Goal: Transaction & Acquisition: Book appointment/travel/reservation

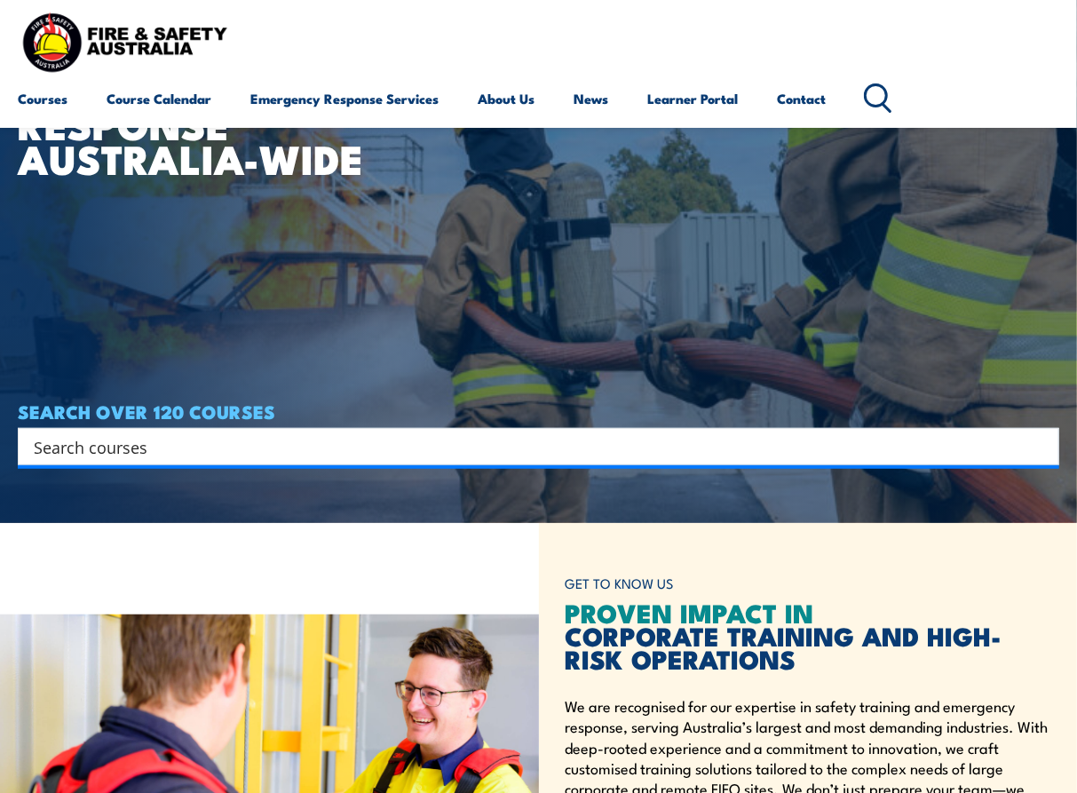
click at [636, 447] on input "Search input" at bounding box center [527, 446] width 986 height 27
click at [447, 444] on input "Search input" at bounding box center [527, 446] width 986 height 27
type input "r"
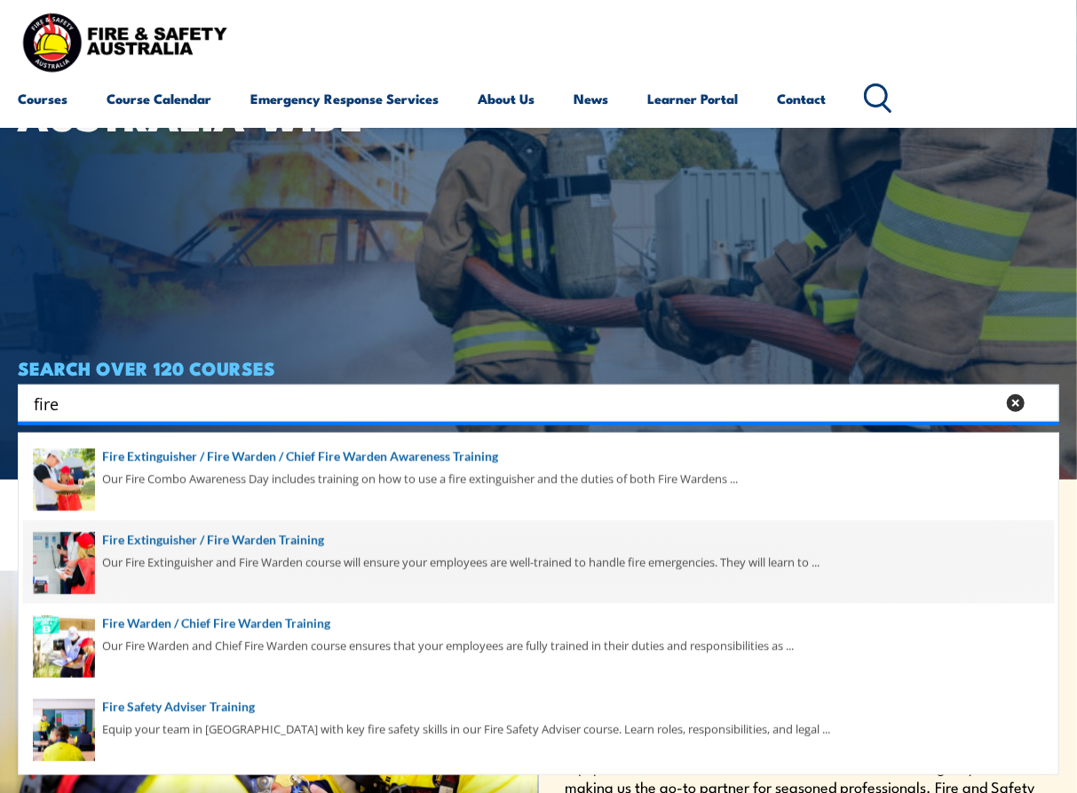
type input "fire"
click at [570, 533] on span at bounding box center [538, 561] width 1031 height 83
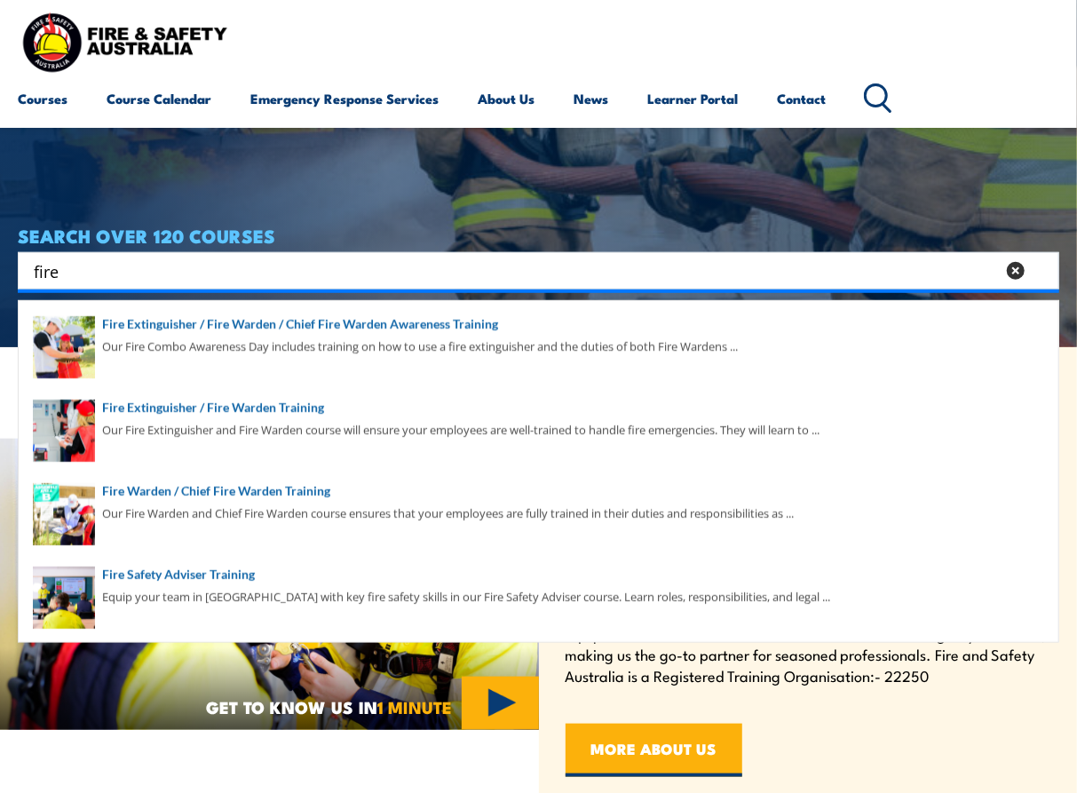
scroll to position [448, 0]
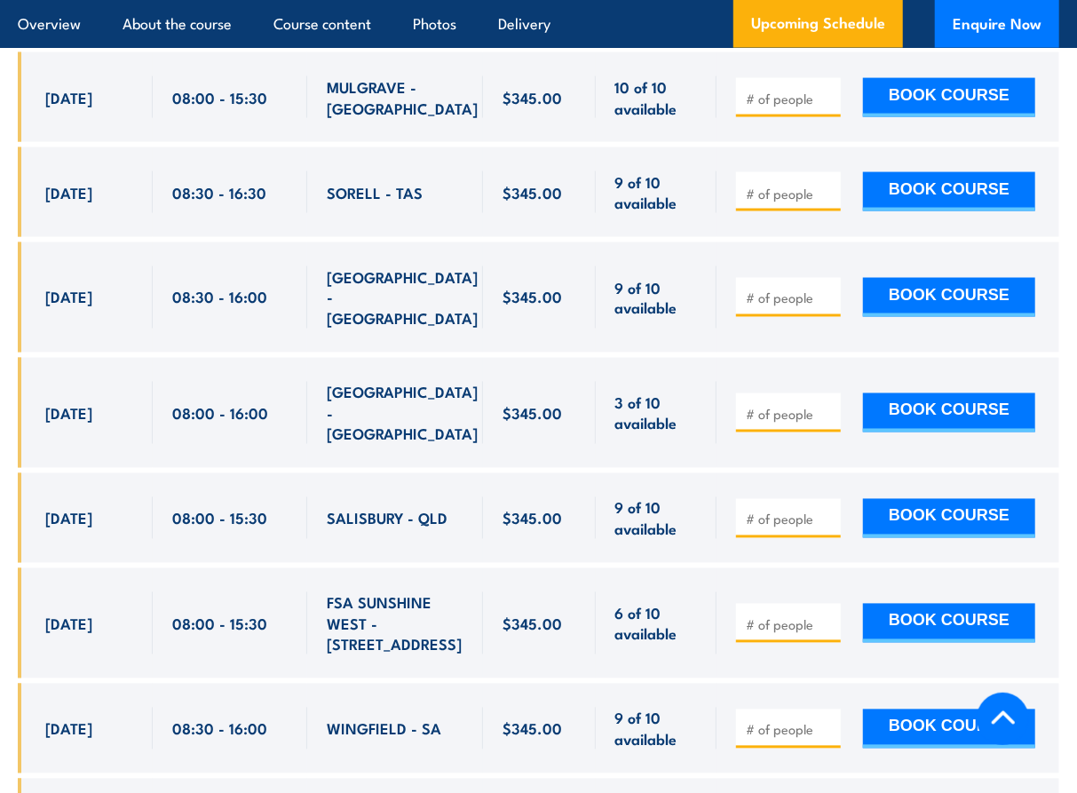
scroll to position [4542, 0]
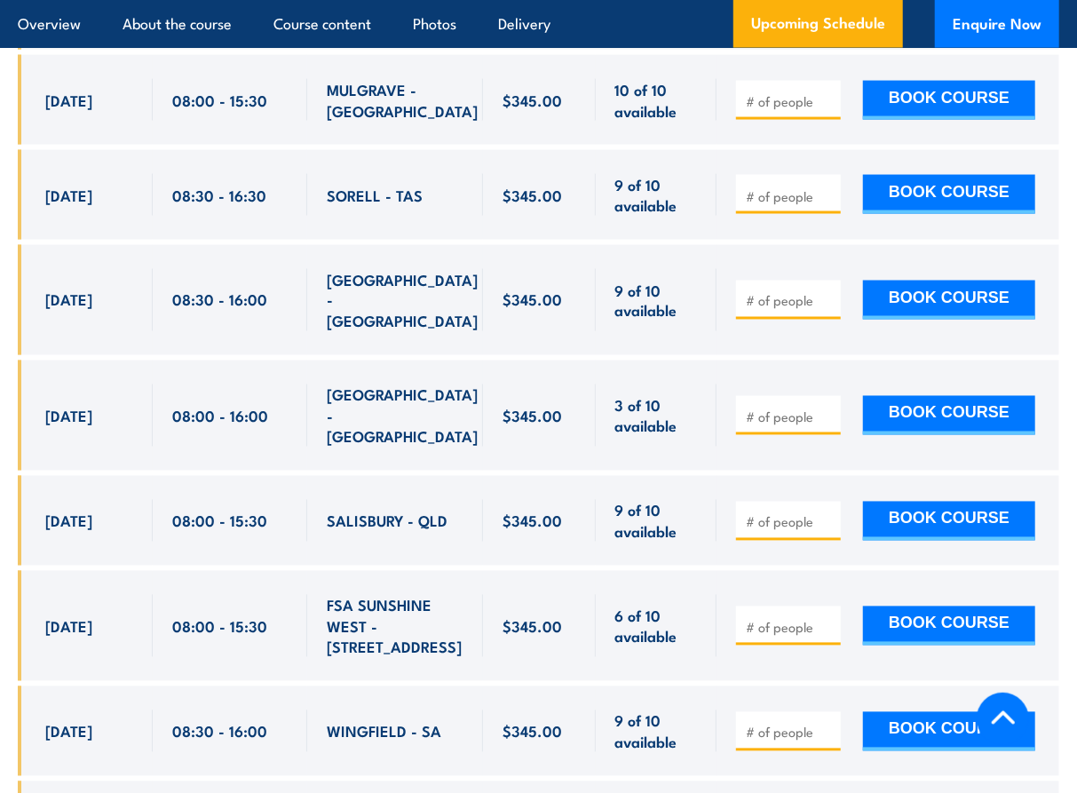
click at [774, 619] on input "number" at bounding box center [790, 628] width 89 height 18
type input "2"
click at [892, 606] on button "BOOK COURSE" at bounding box center [949, 625] width 172 height 39
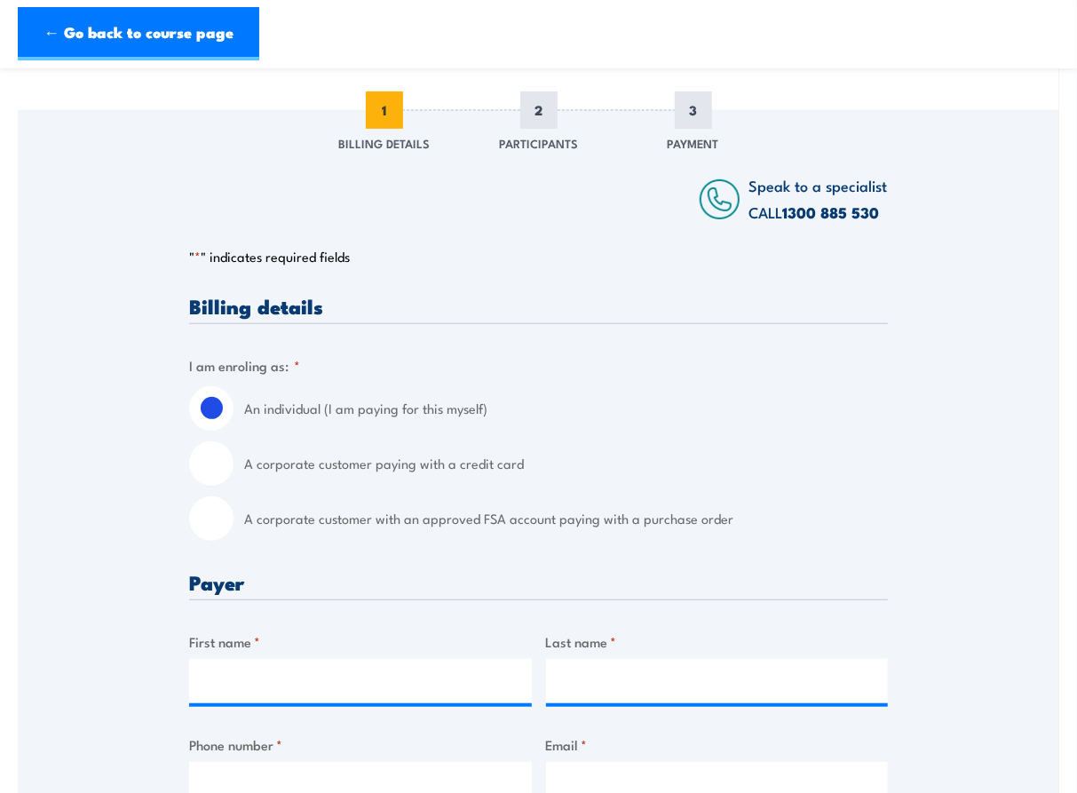
scroll to position [228, 0]
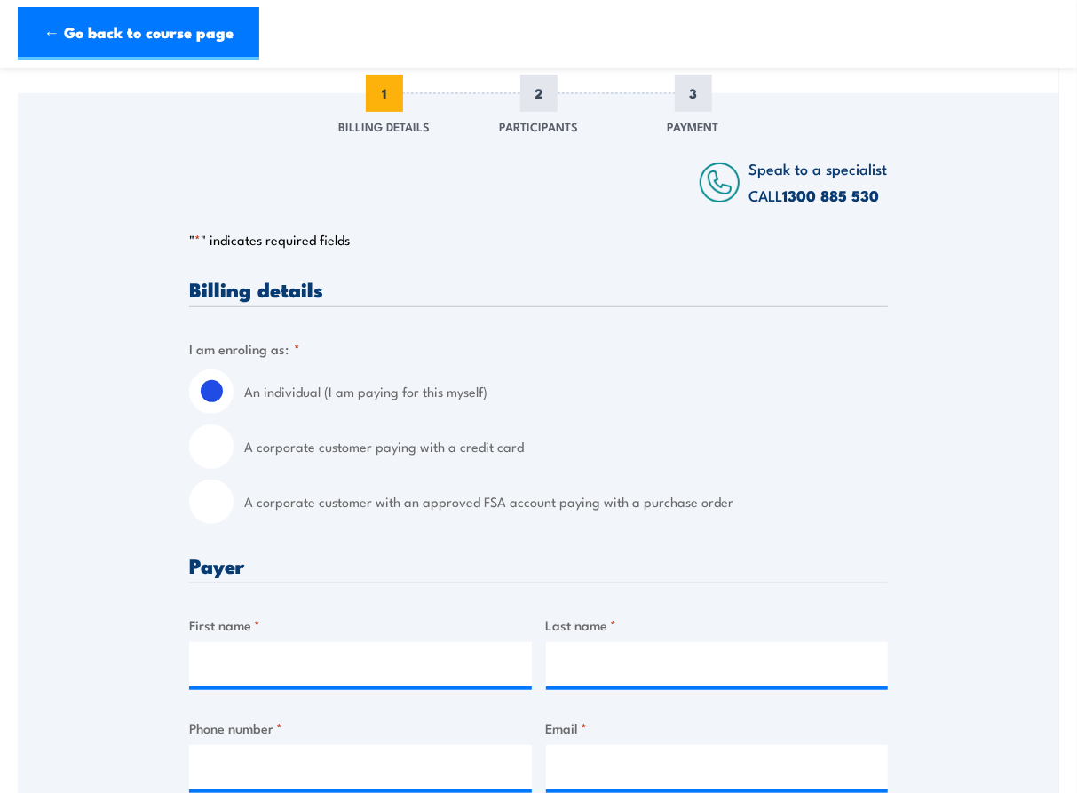
click at [467, 504] on label "A corporate customer with an approved FSA account paying with a purchase order" at bounding box center [566, 501] width 644 height 44
click at [233, 504] on input "A corporate customer with an approved FSA account paying with a purchase order" at bounding box center [211, 501] width 44 height 44
radio input "true"
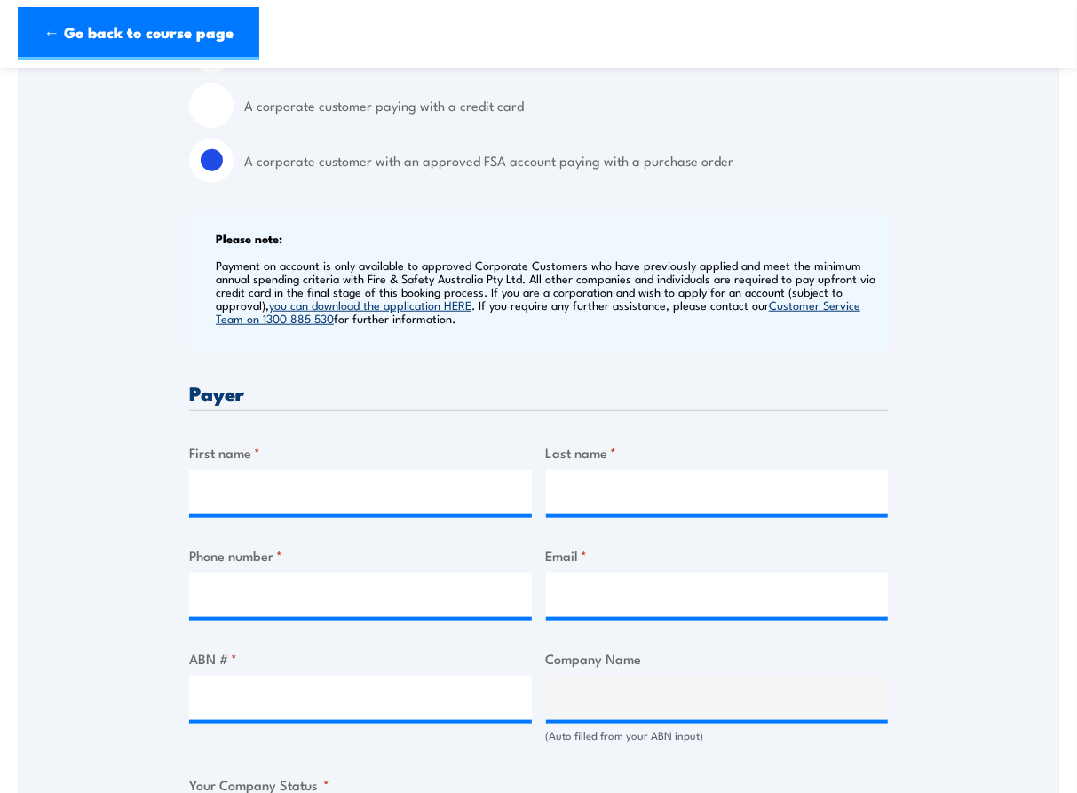
scroll to position [573, 0]
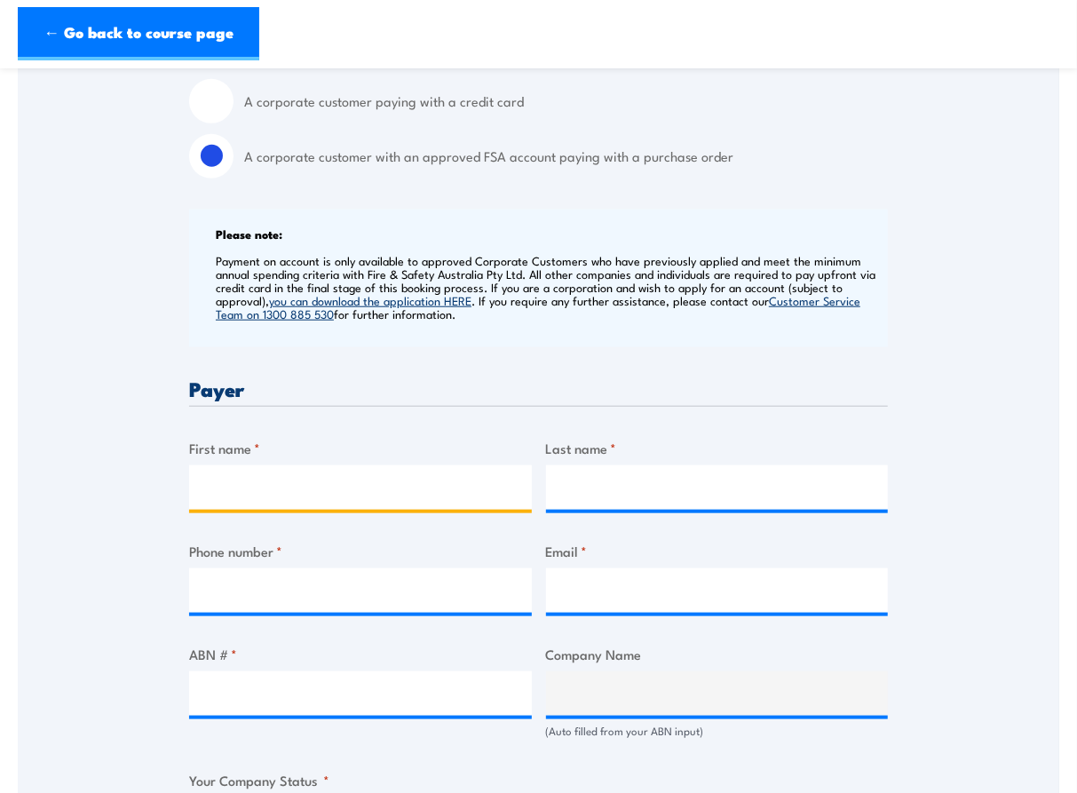
click at [469, 474] on input "First name *" at bounding box center [360, 487] width 343 height 44
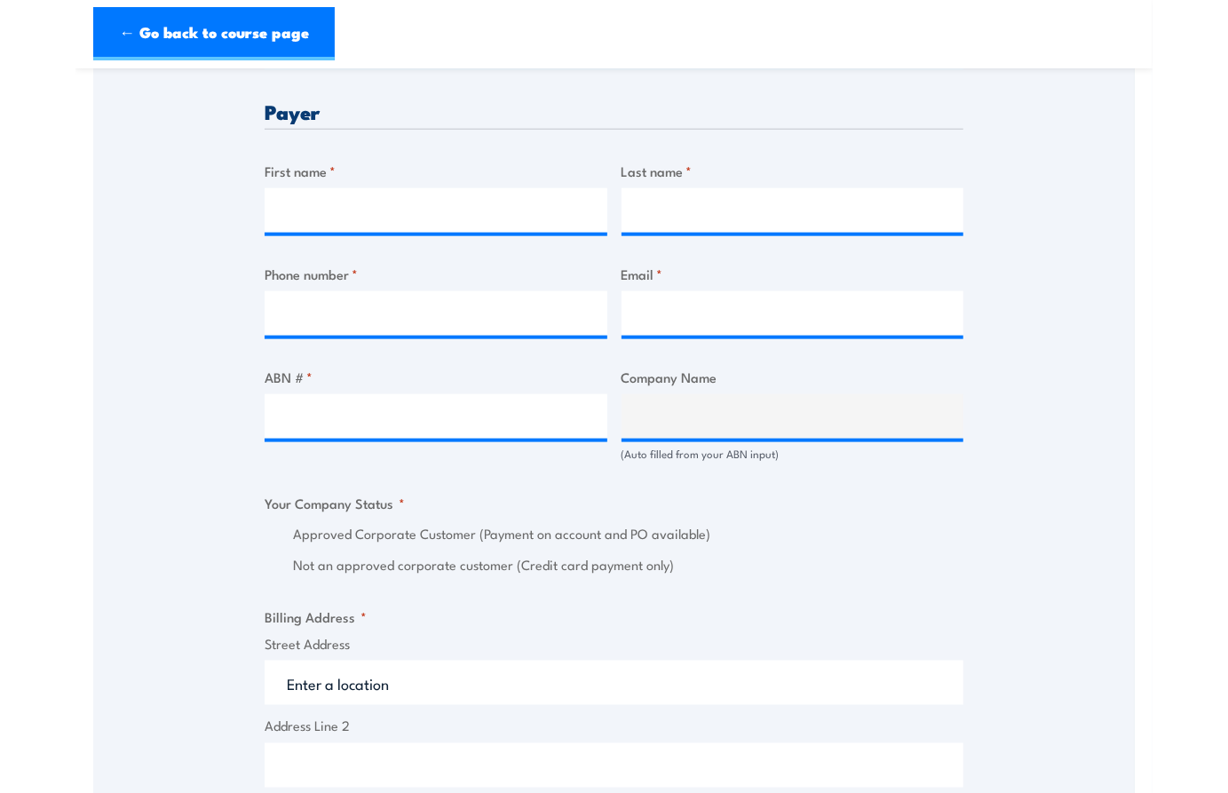
scroll to position [847, 0]
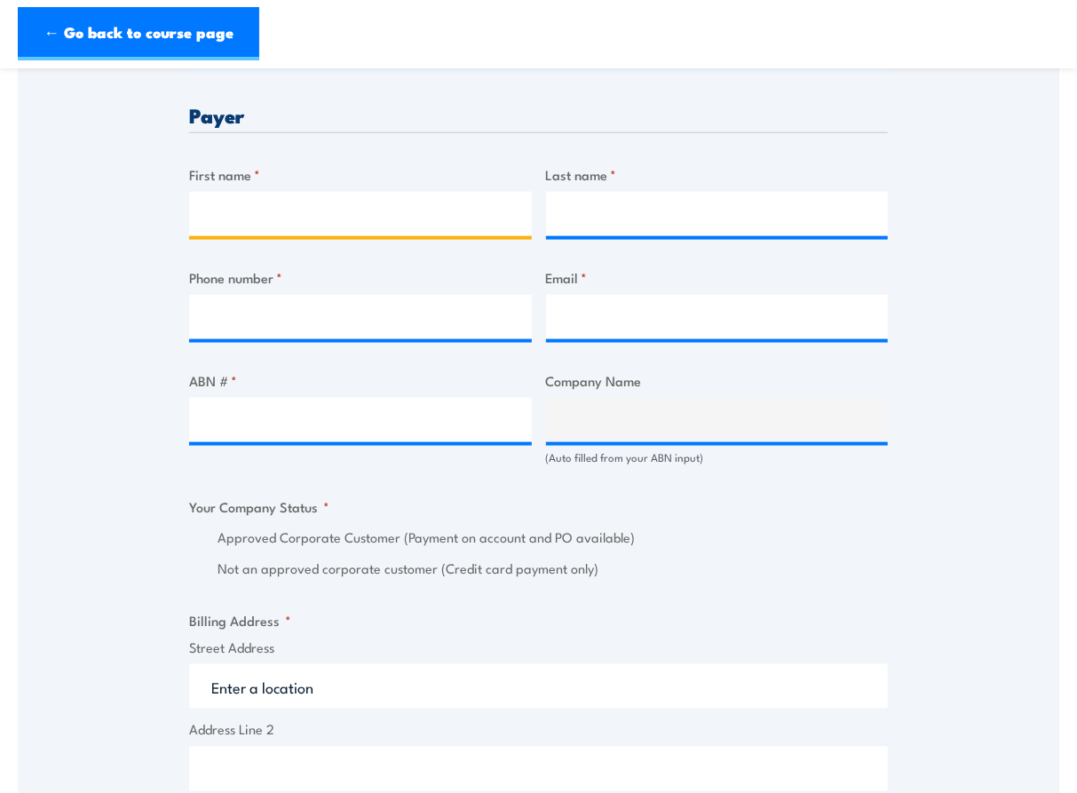
click at [419, 203] on input "First name *" at bounding box center [360, 214] width 343 height 44
type input "amber"
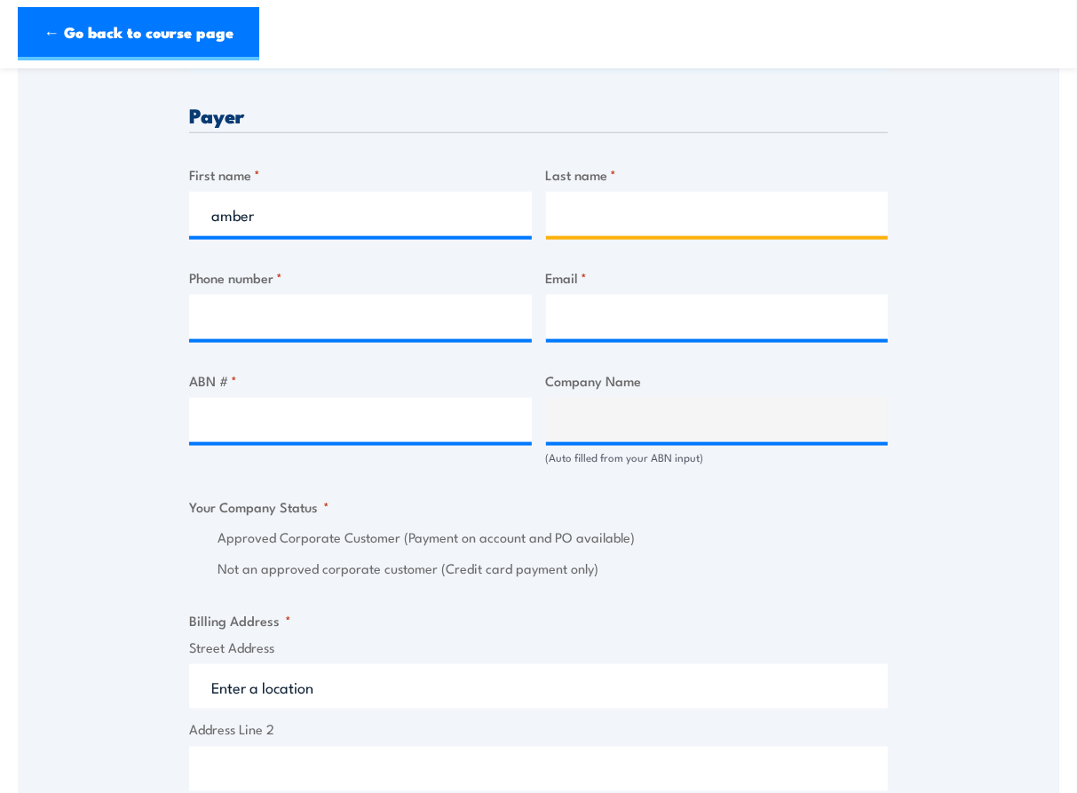
type input "falla"
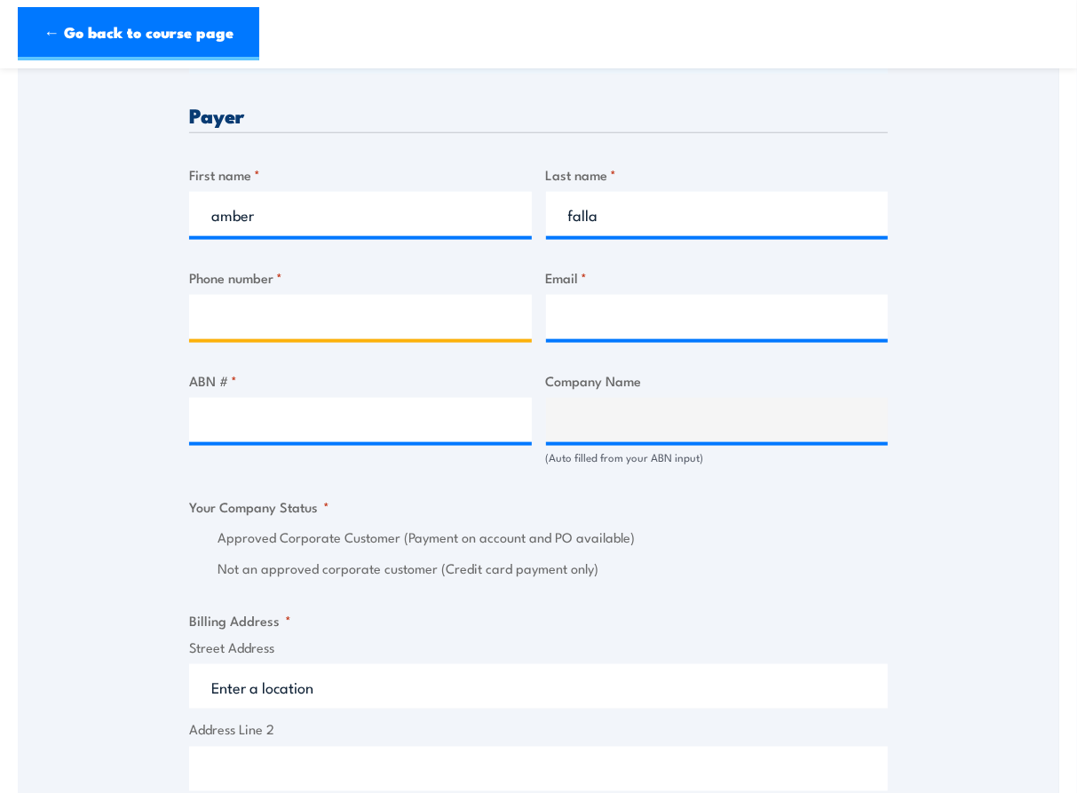
type input "0405001547"
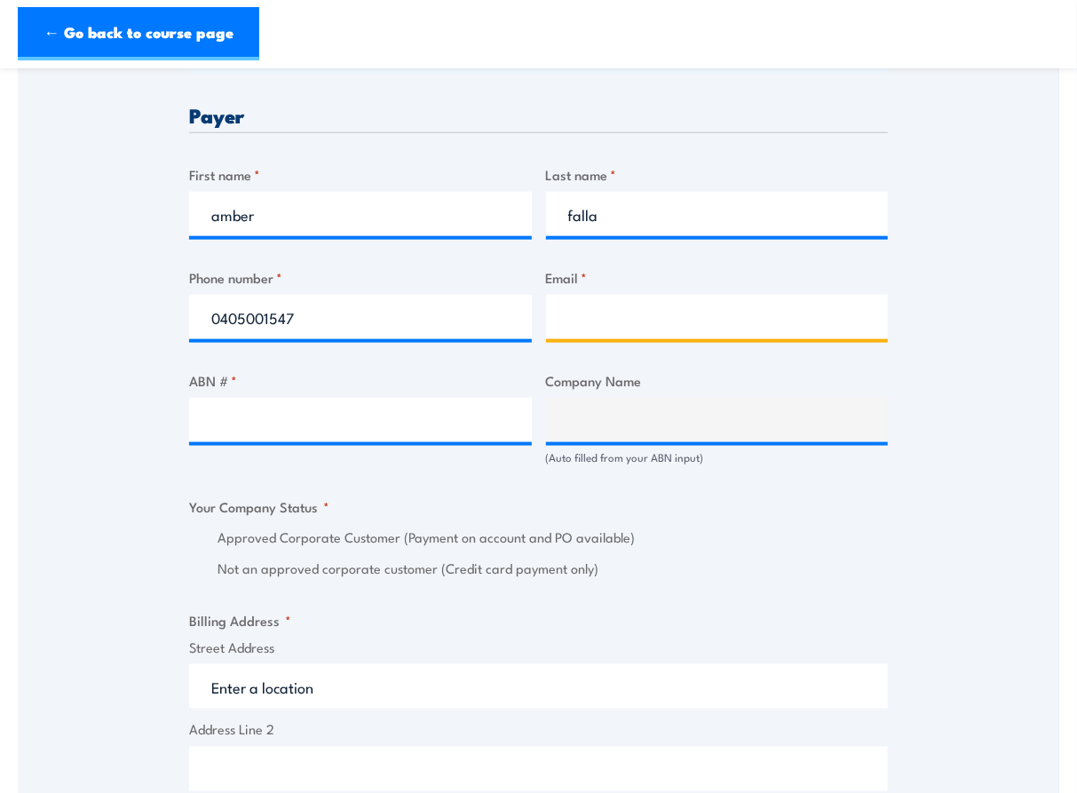
type input "[EMAIL_ADDRESS][DOMAIN_NAME]"
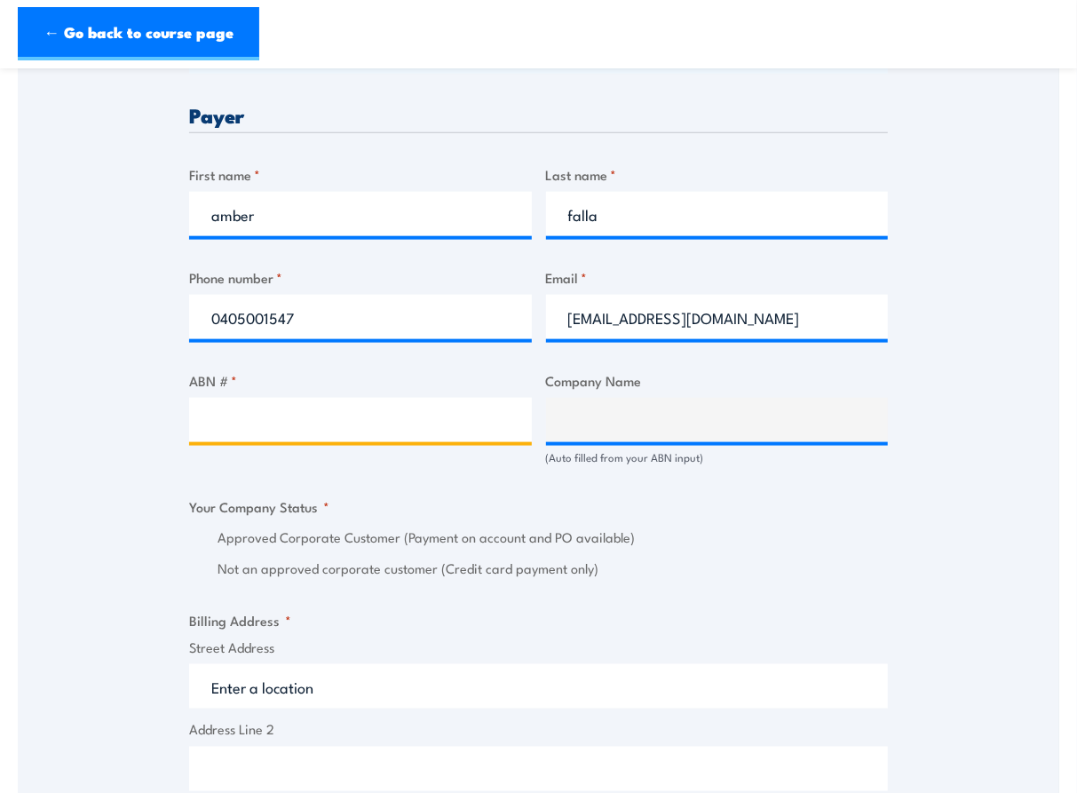
click at [405, 433] on input "ABN # *" at bounding box center [360, 420] width 343 height 44
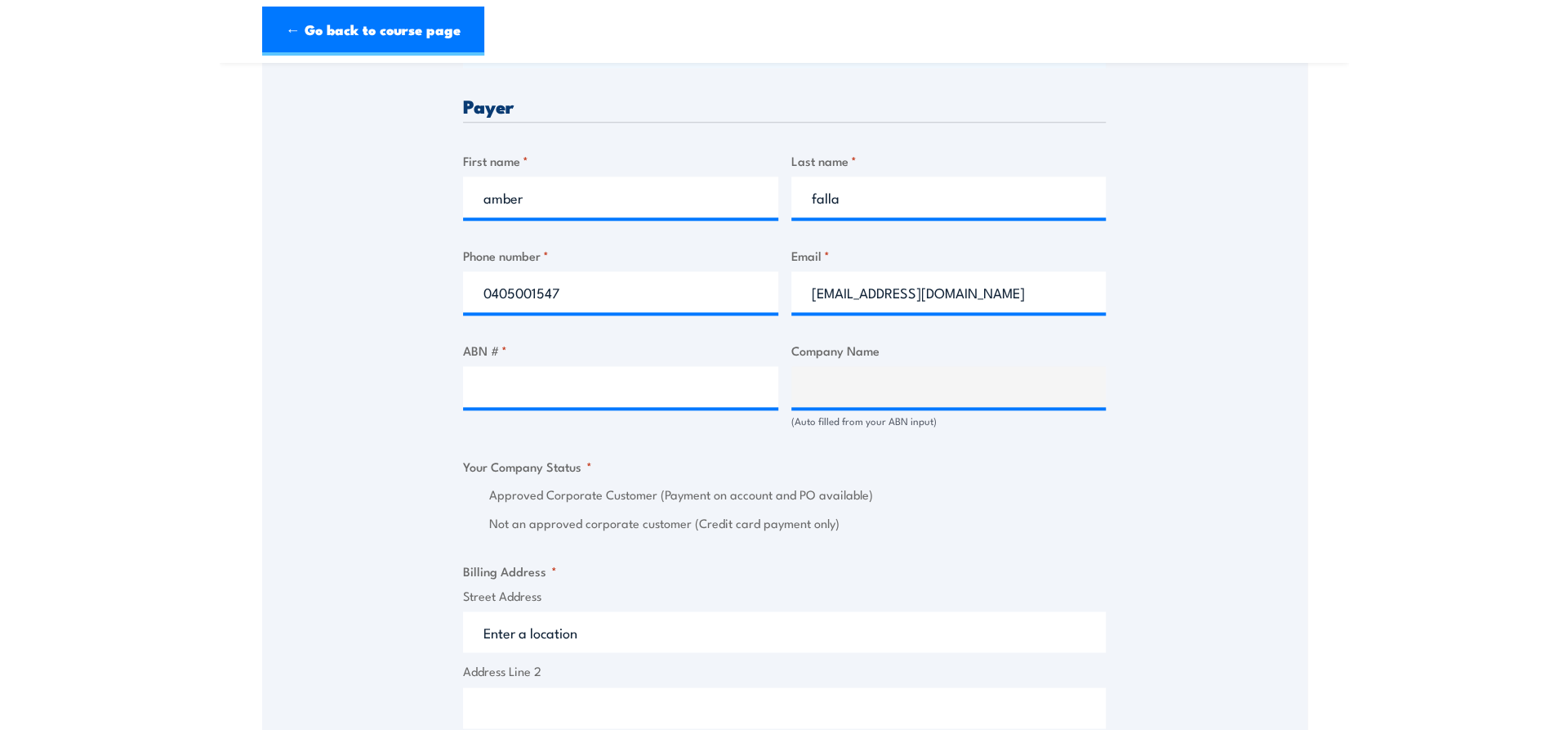
scroll to position [782, 0]
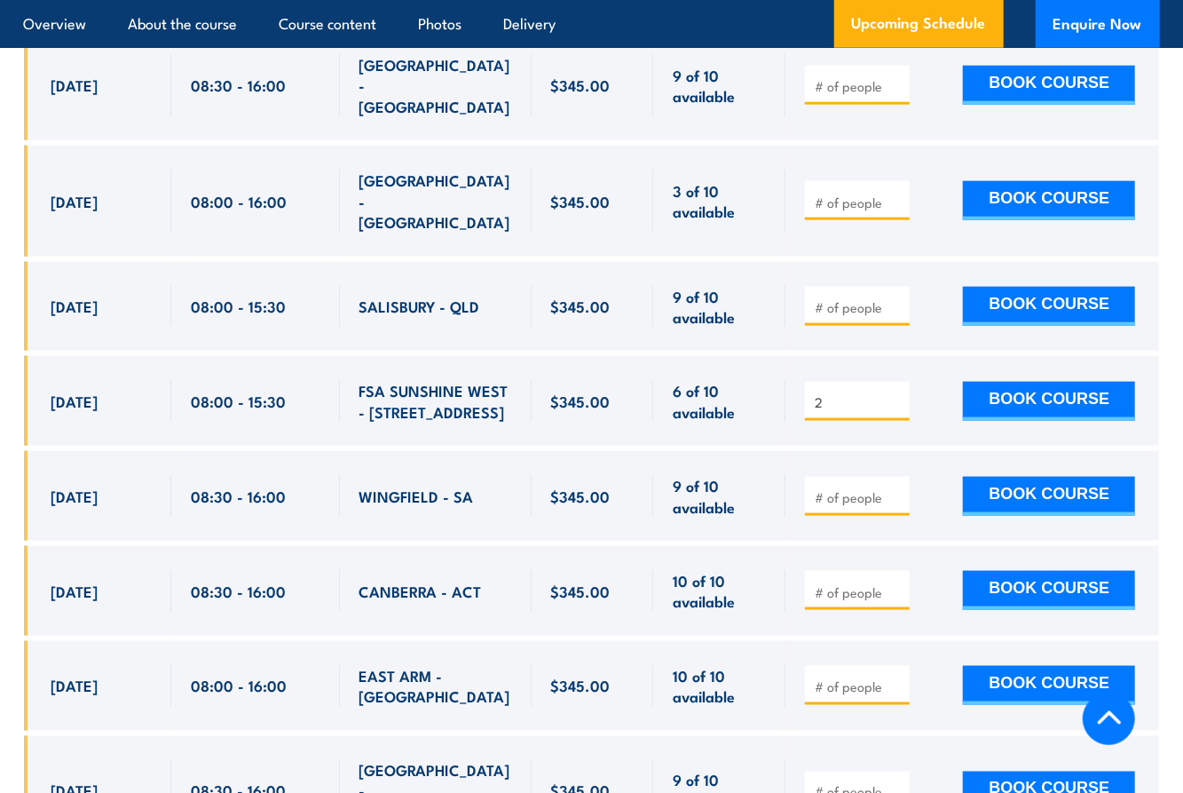
scroll to position [4604, 0]
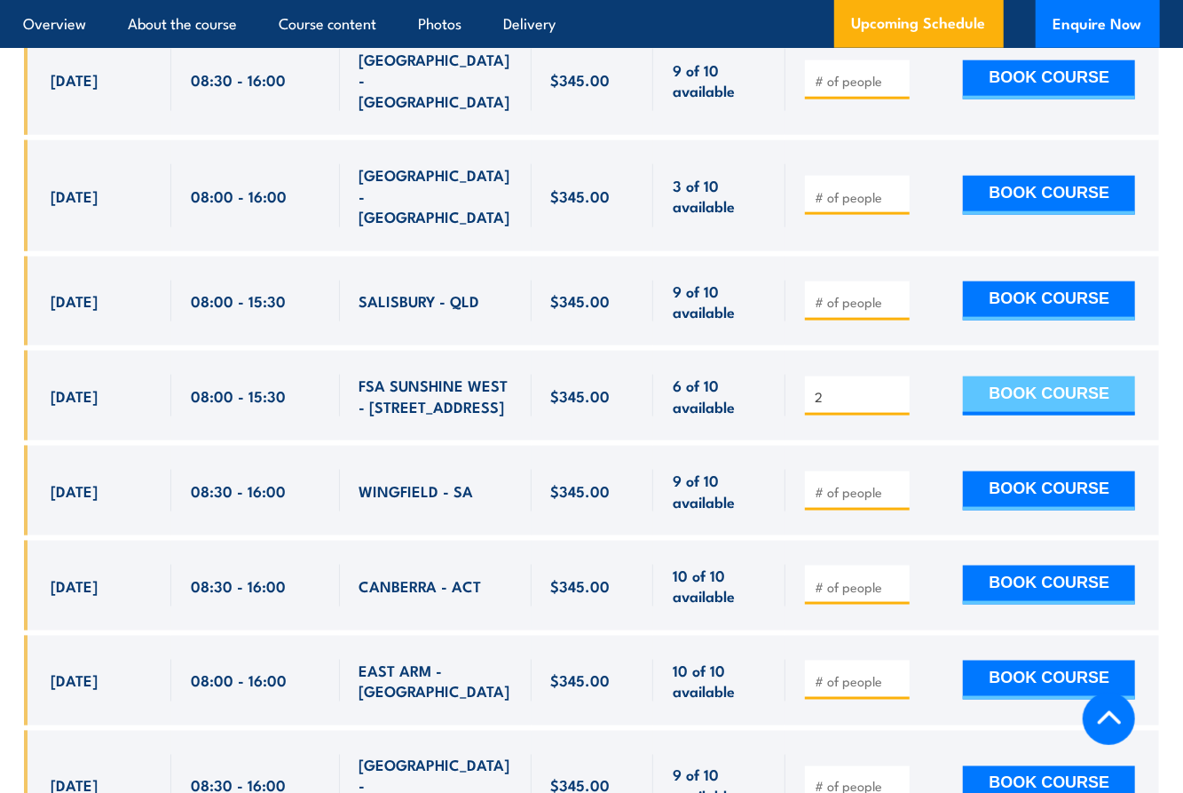
click at [1002, 376] on button "BOOK COURSE" at bounding box center [1049, 395] width 172 height 39
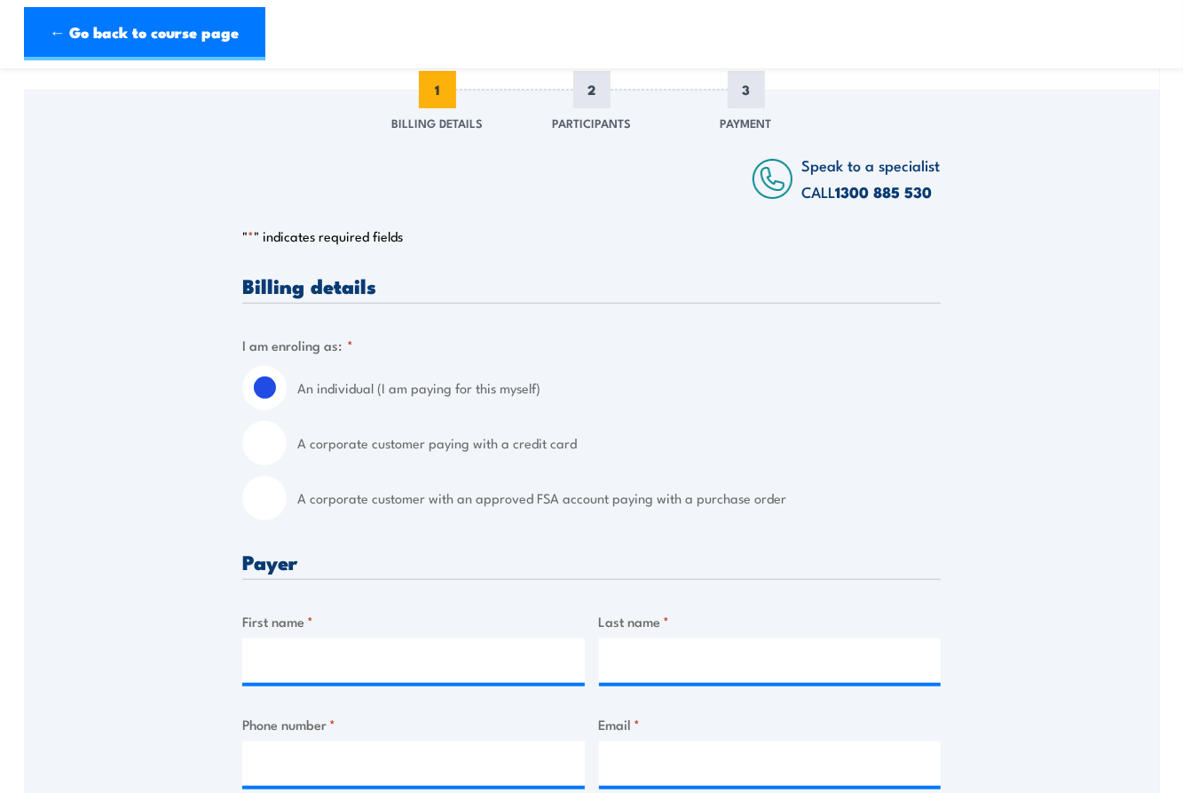
scroll to position [240, 0]
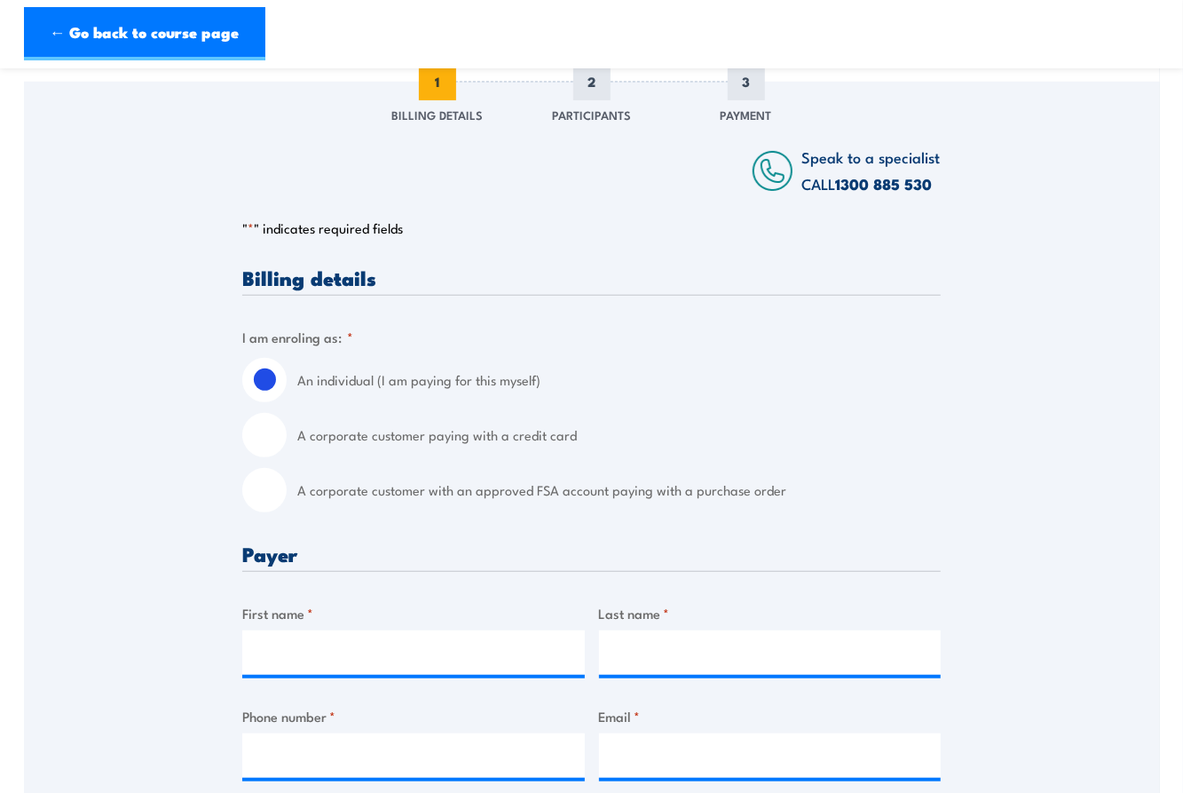
click at [279, 494] on input "A corporate customer with an approved FSA account paying with a purchase order" at bounding box center [264, 490] width 44 height 44
radio input "true"
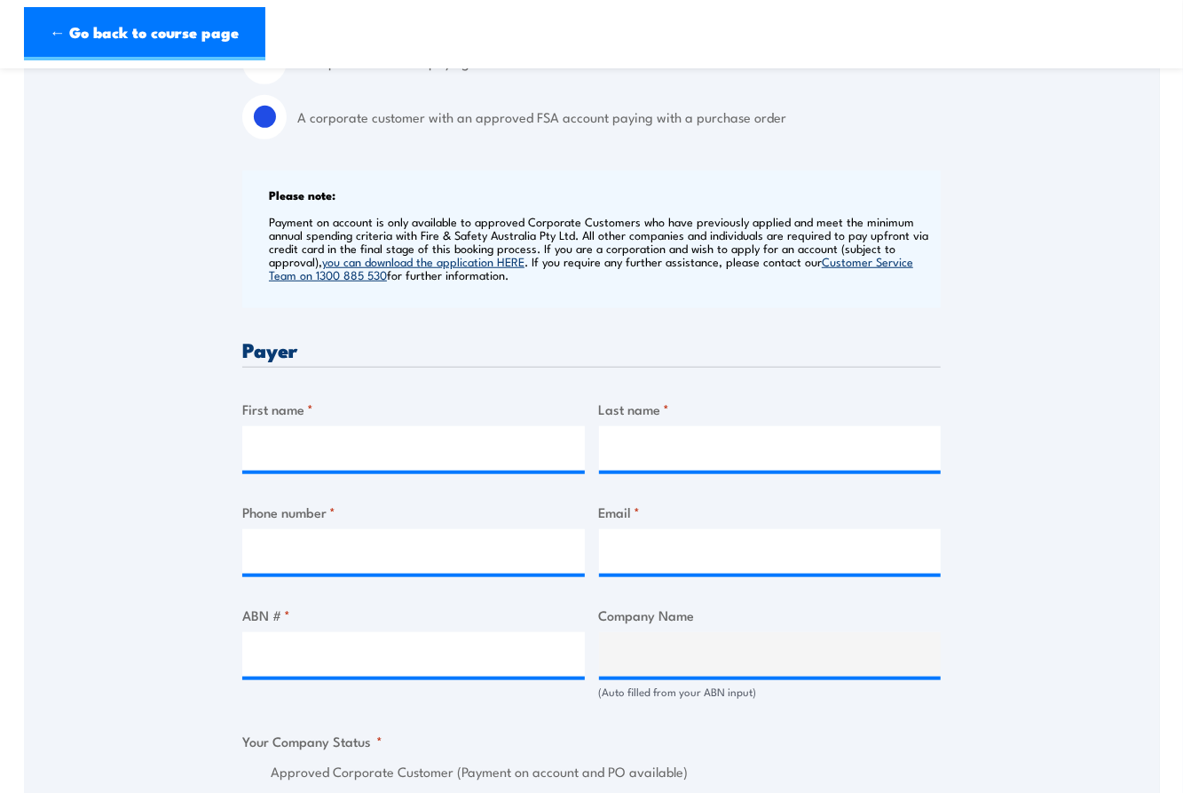
scroll to position [615, 0]
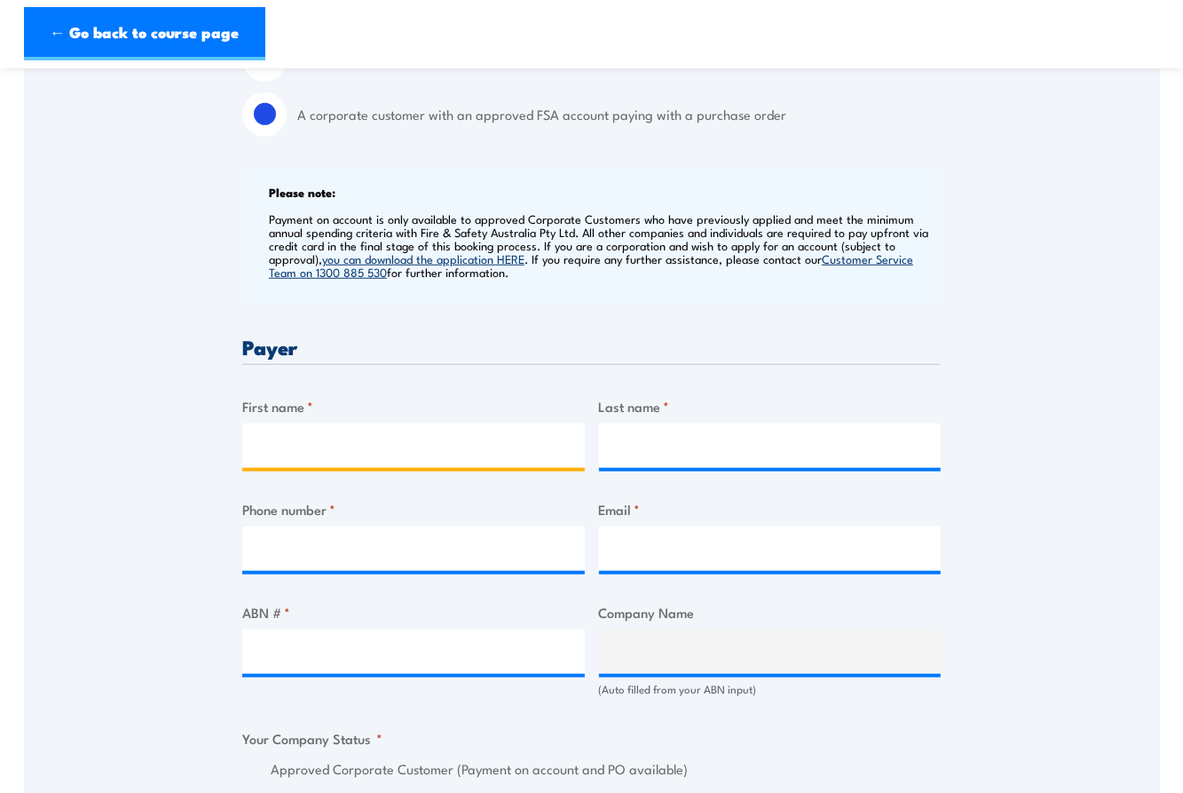
click at [443, 423] on input "First name *" at bounding box center [413, 445] width 343 height 44
type input "amber"
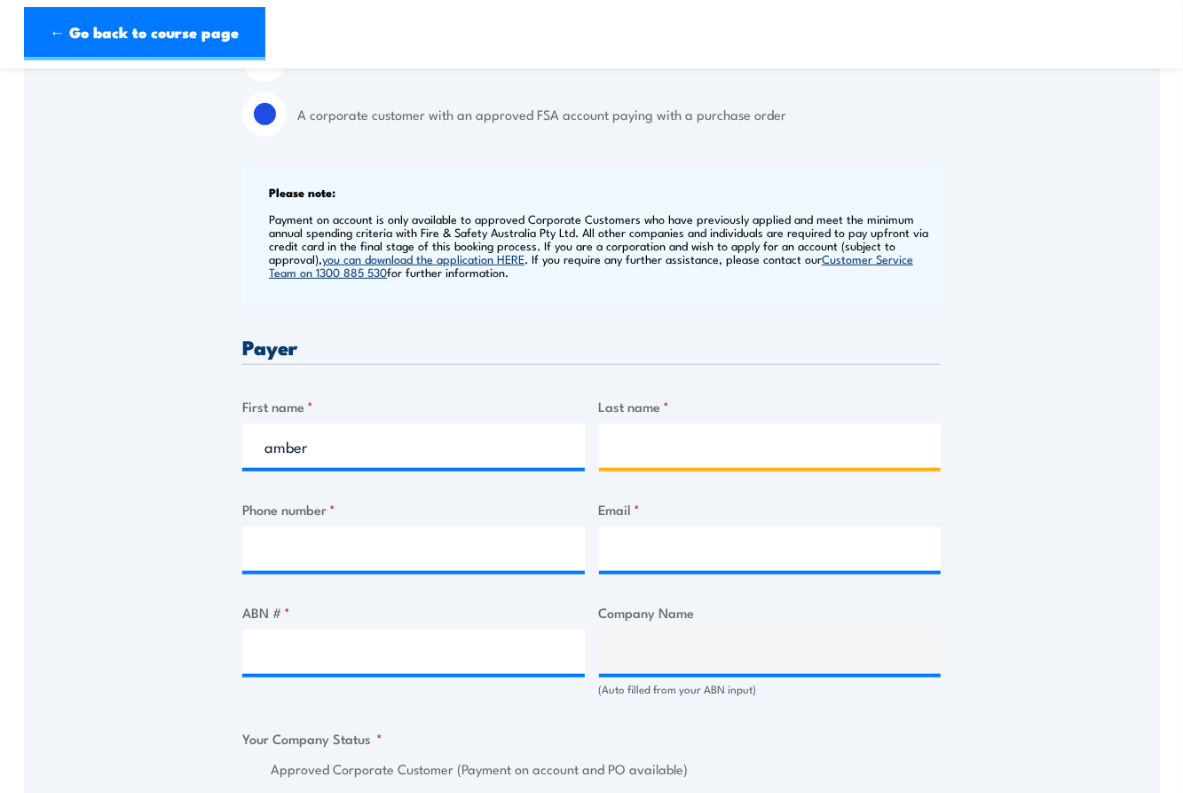
type input "falla"
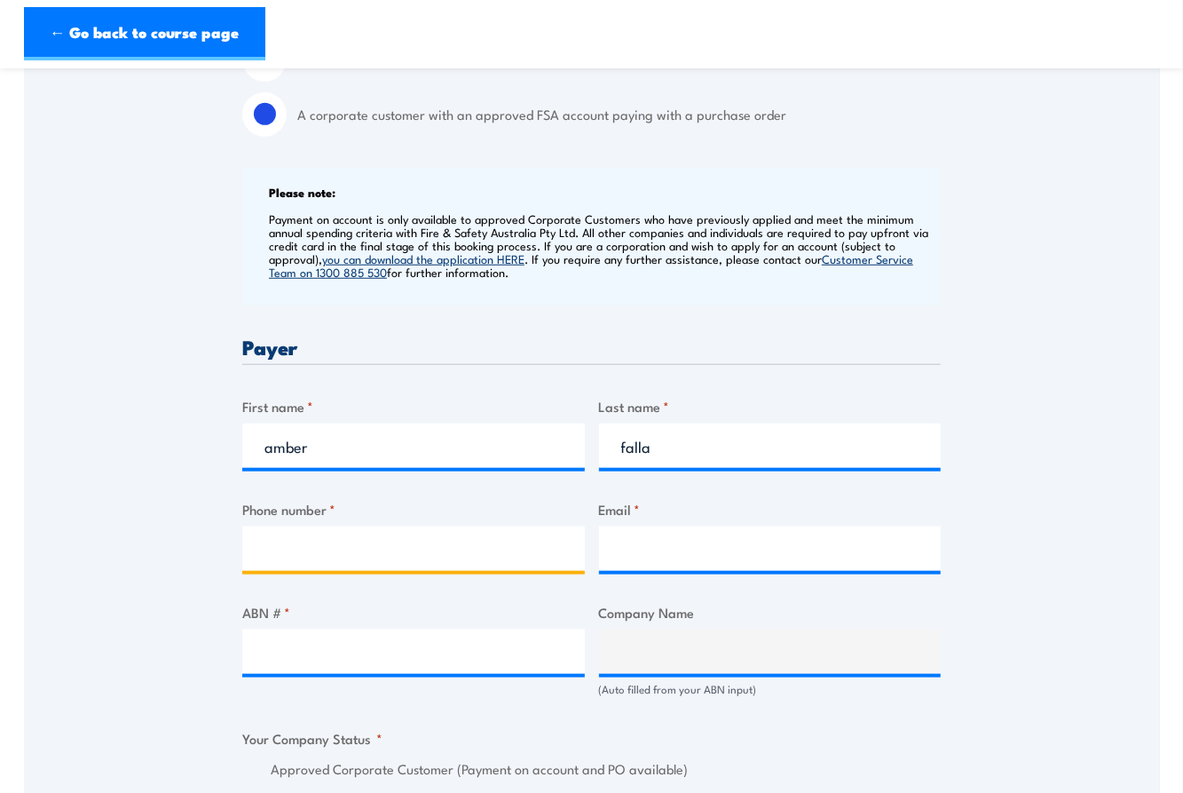
type input "0405001547"
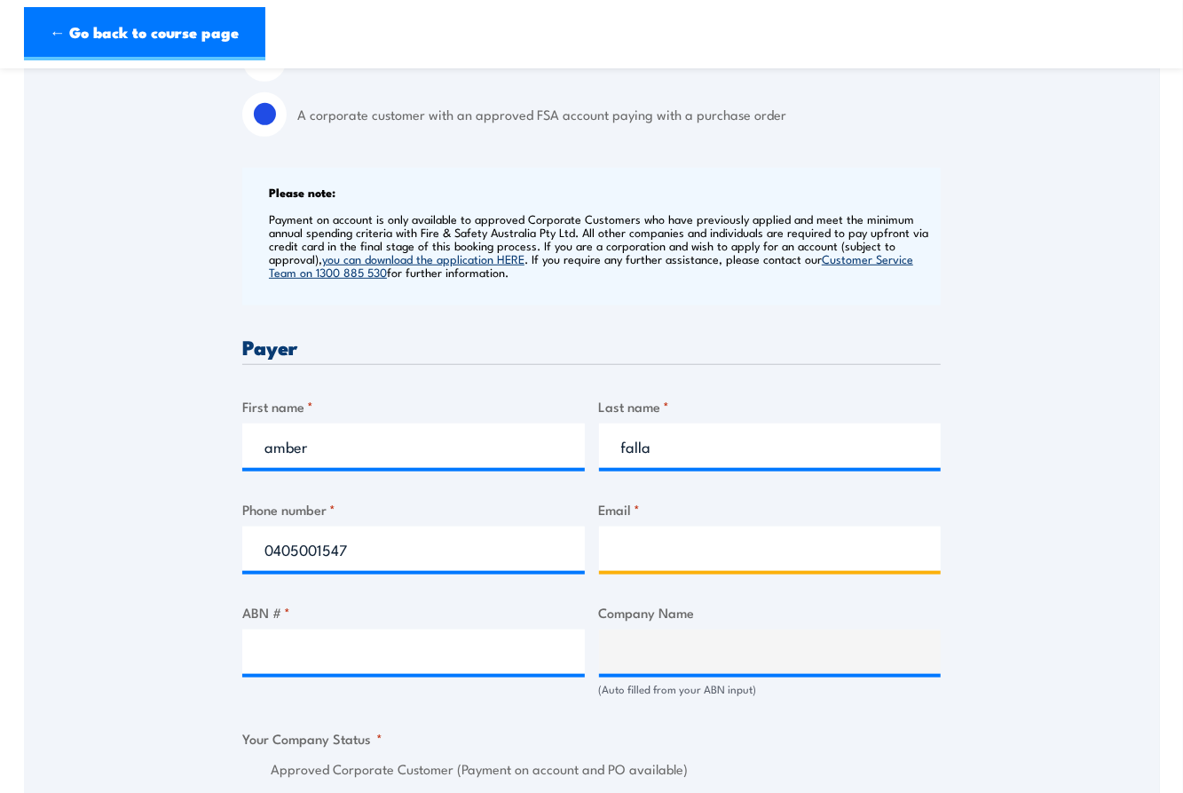
type input "[EMAIL_ADDRESS][DOMAIN_NAME]"
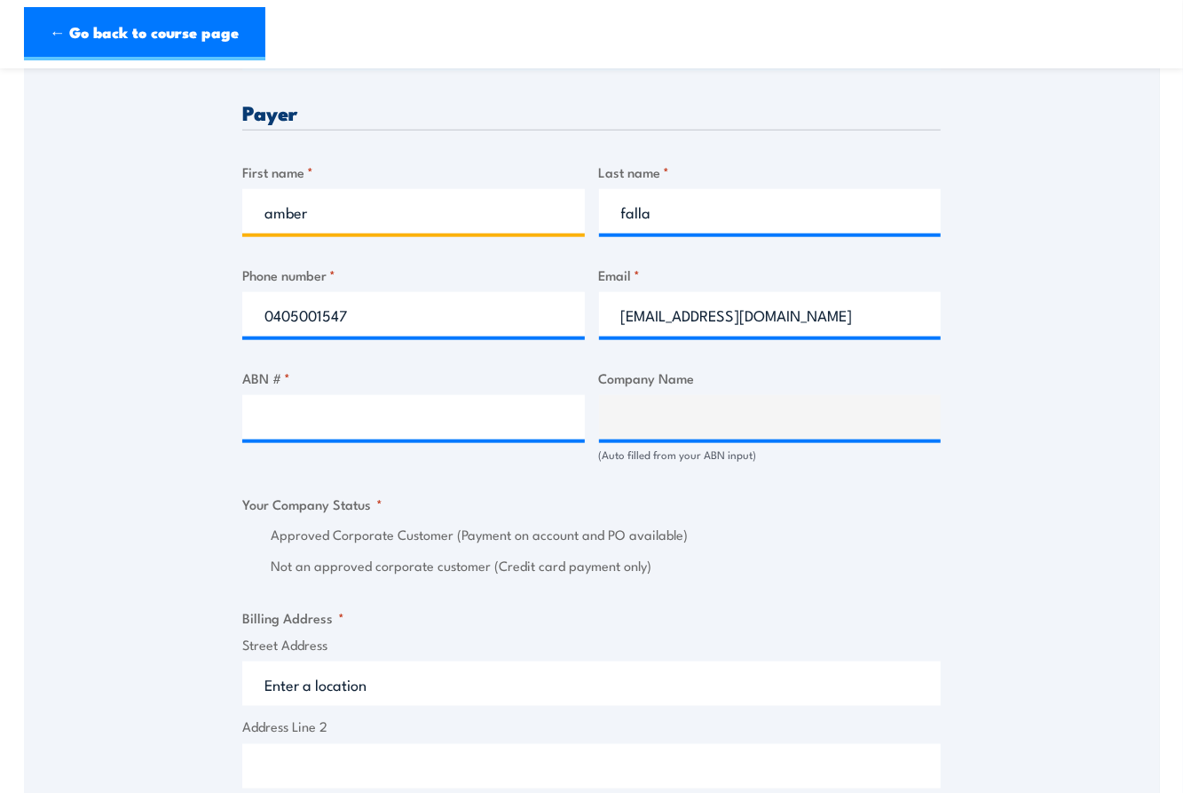
scroll to position [865, 0]
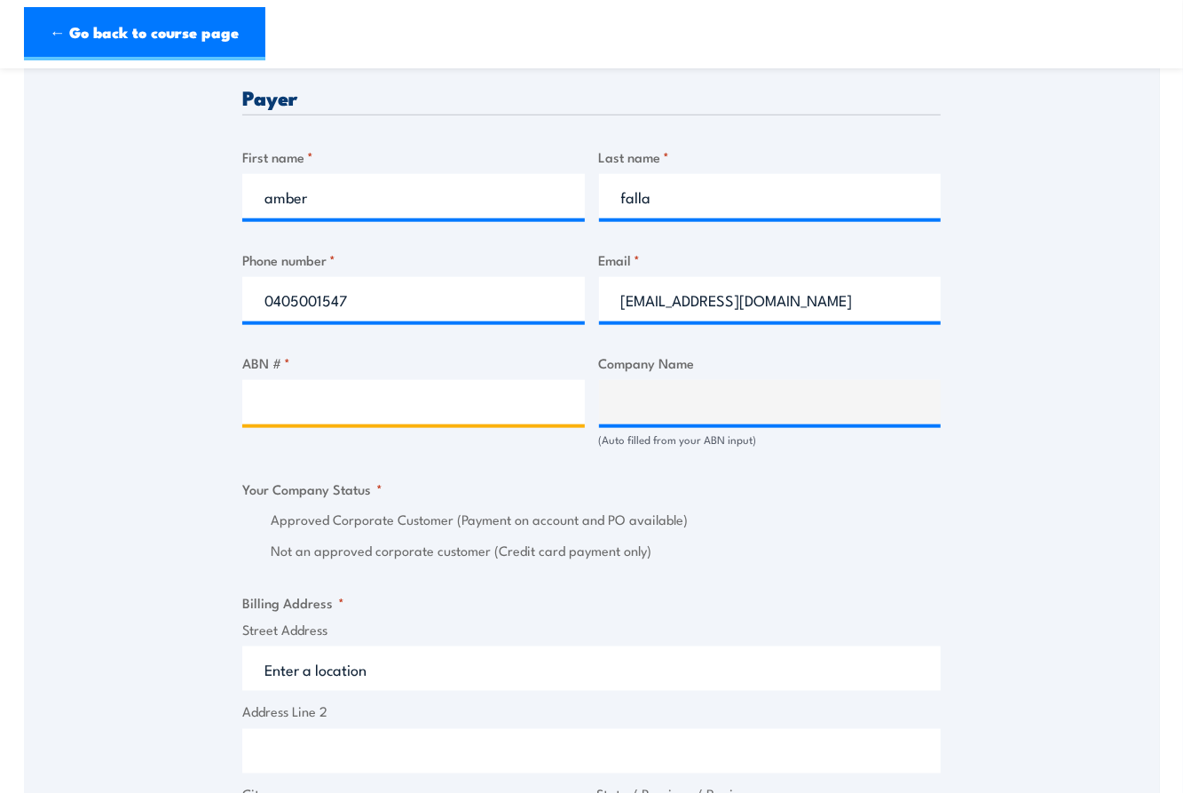
click at [473, 390] on input "ABN # *" at bounding box center [413, 402] width 343 height 44
paste input "17 106 297 394"
type input "17 106 297 394"
click at [467, 423] on div "17 106 297 394" at bounding box center [413, 402] width 343 height 44
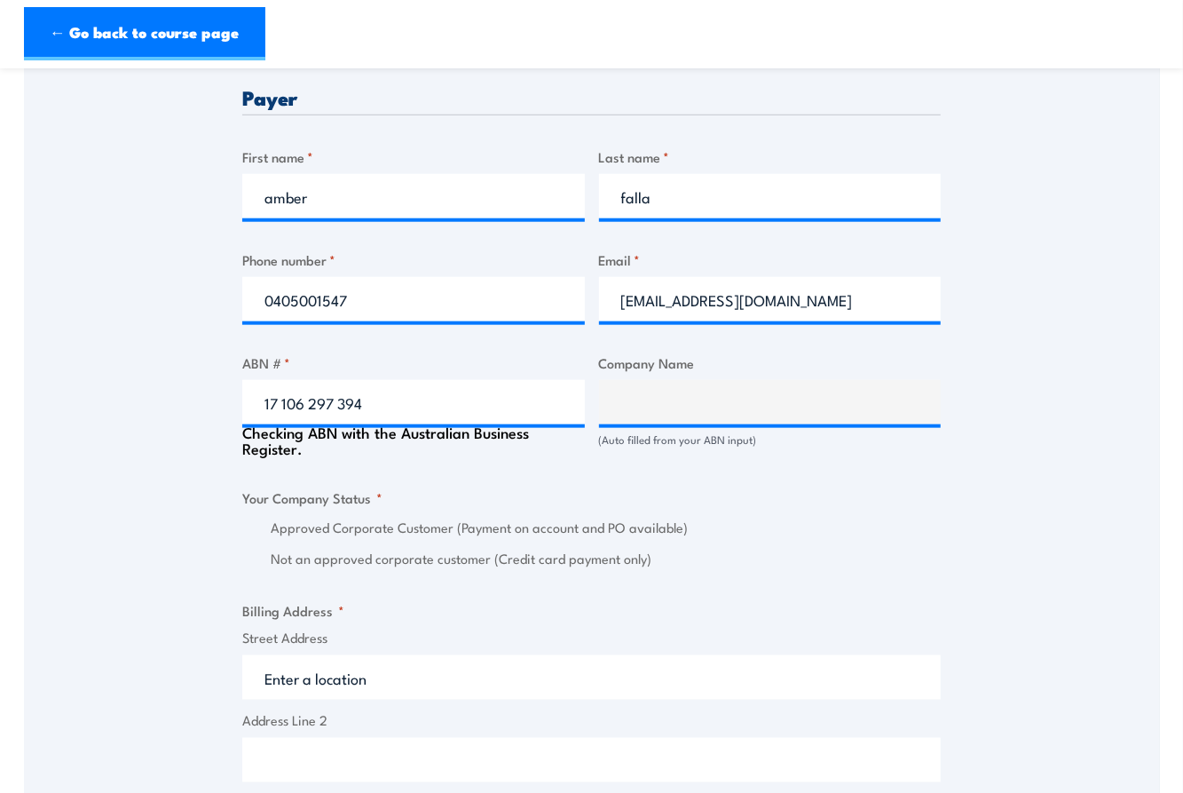
click at [628, 473] on div "Billing details I am enroling as: * An individual (I am paying for this myself)…" at bounding box center [591, 529] width 699 height 1774
type input "GRILL'D PTY LTD"
radio input "true"
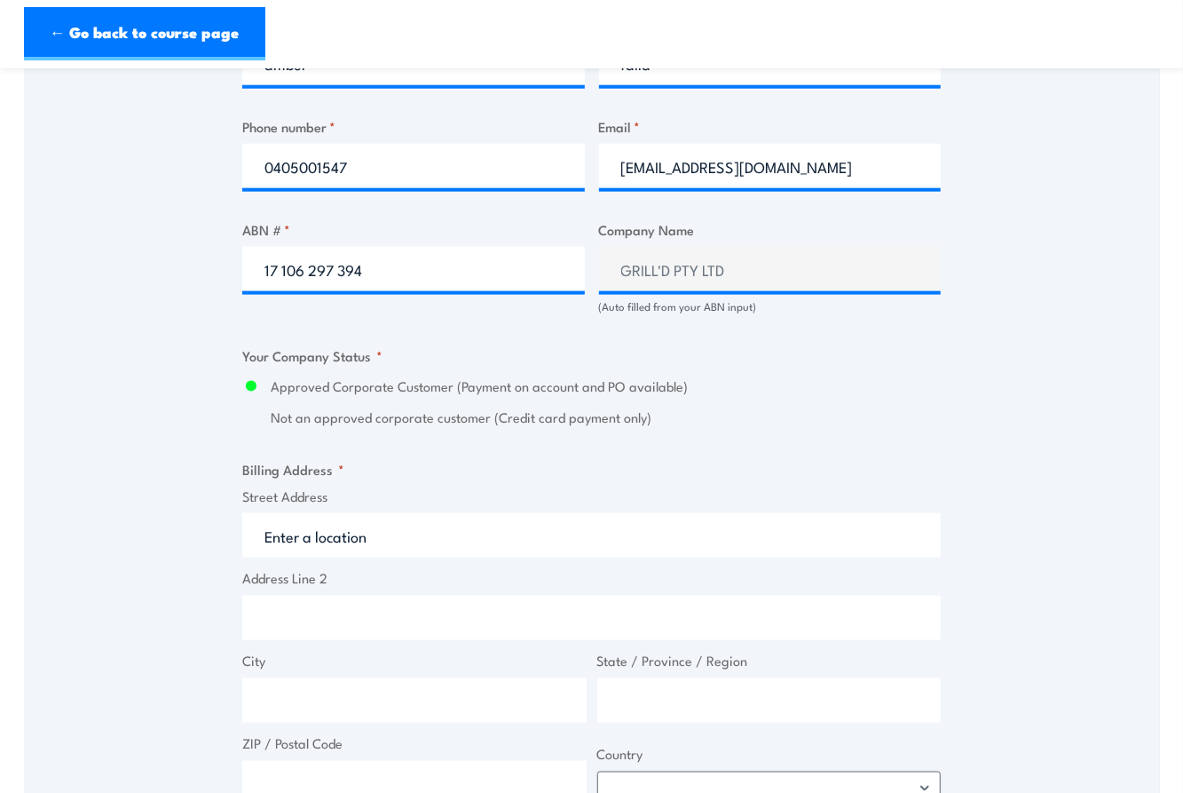
scroll to position [1001, 0]
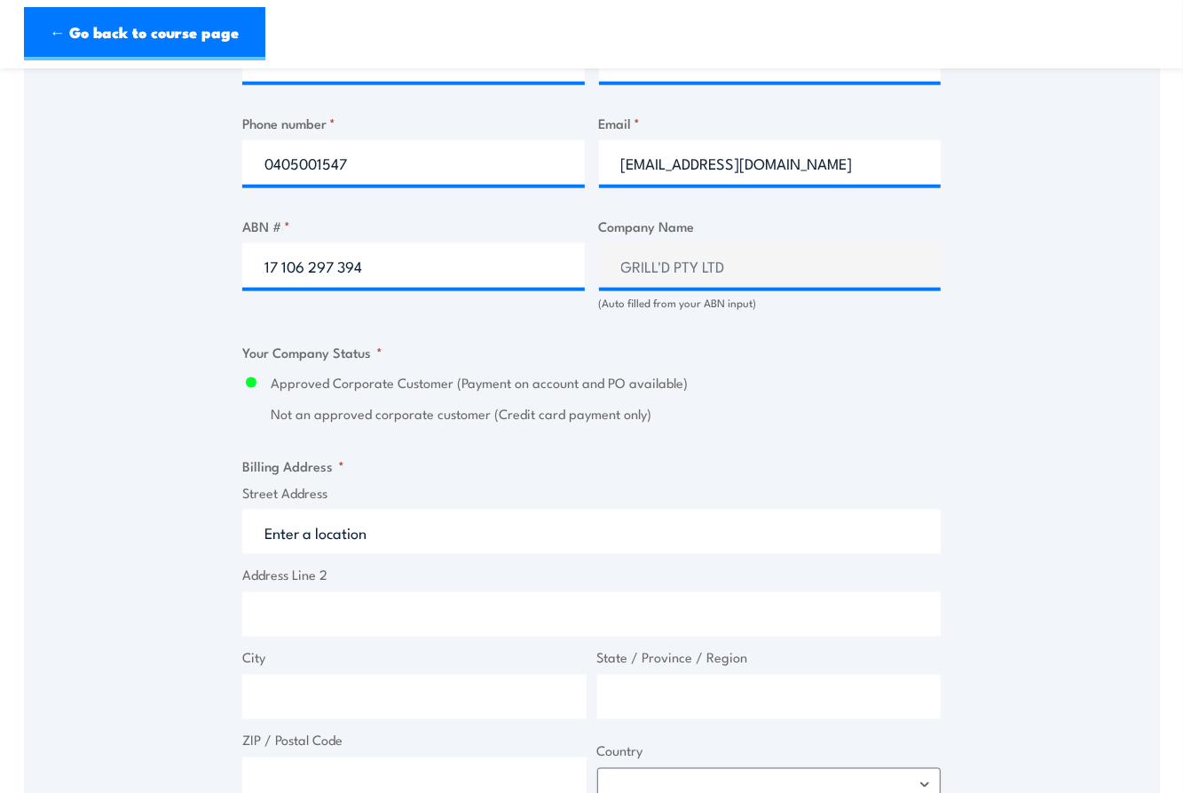
click at [496, 530] on input "Street Address" at bounding box center [591, 532] width 699 height 44
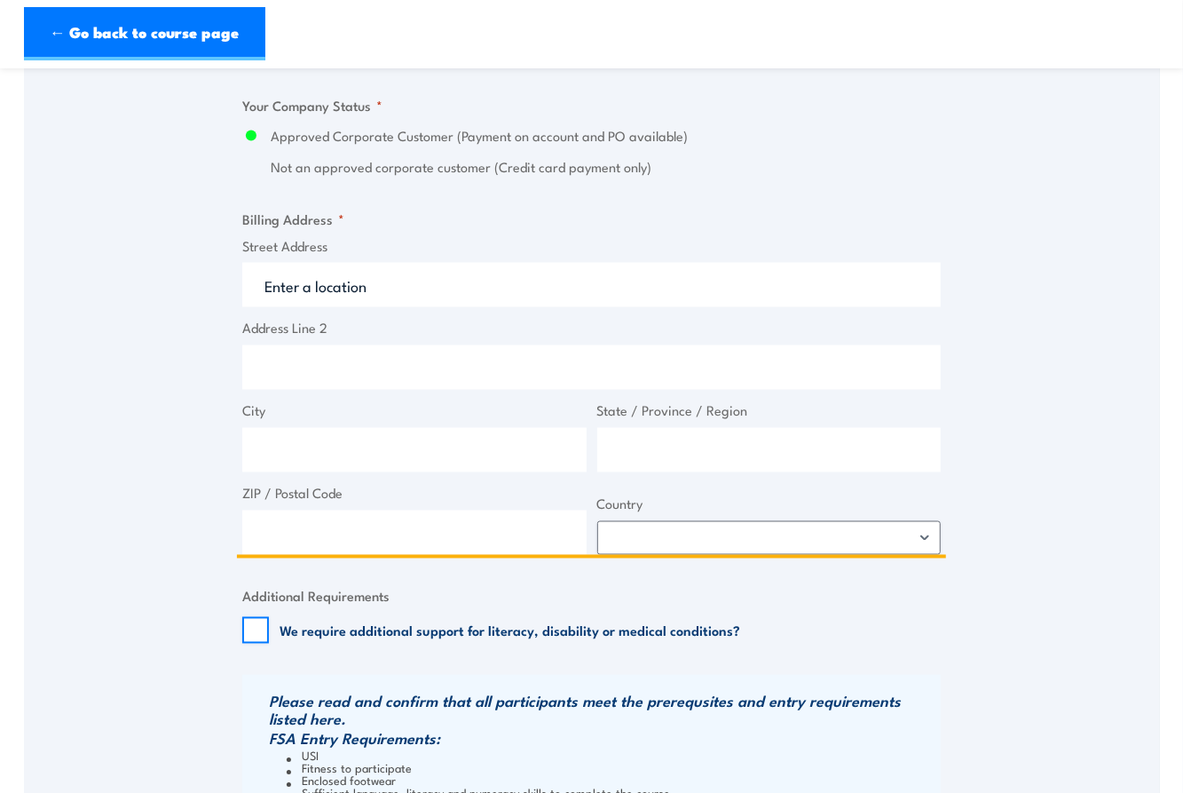
scroll to position [1251, 0]
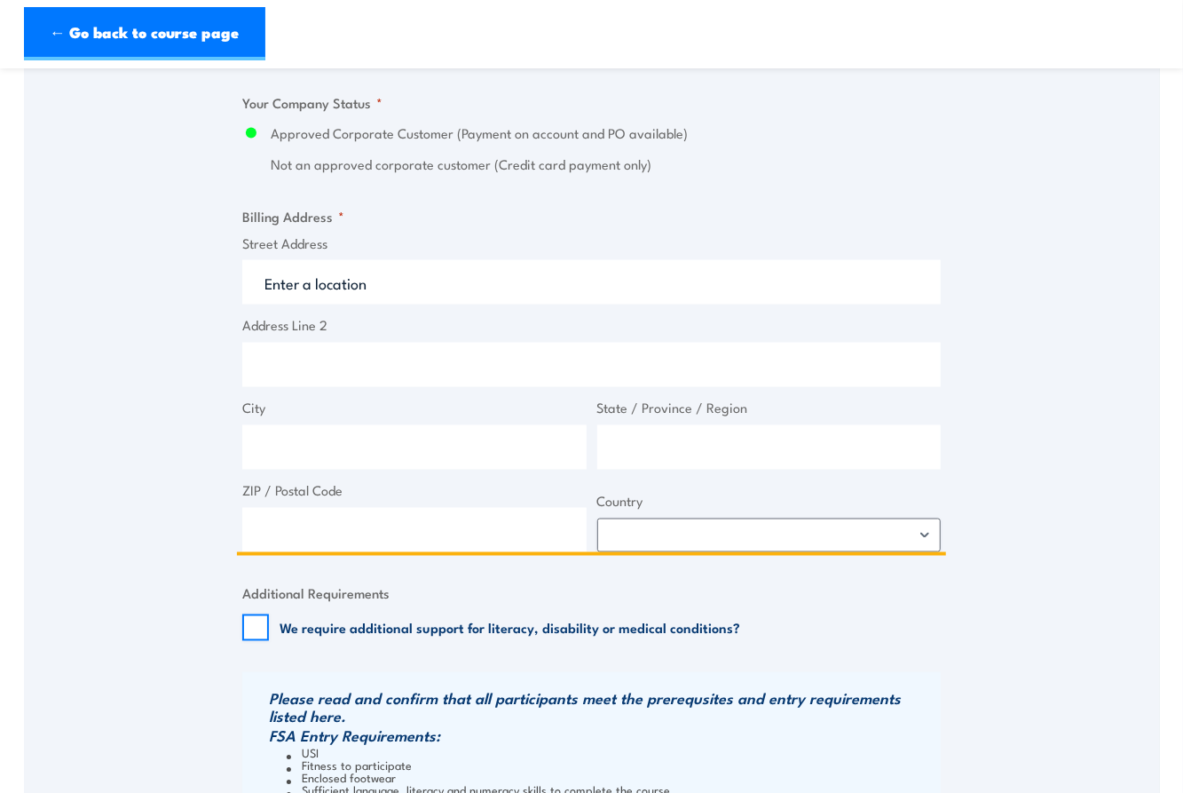
click at [355, 284] on input "Street Address" at bounding box center [591, 282] width 699 height 44
paste input "Level 1&2 South, Building 8/658 Church St, Richmond VIC 3121"
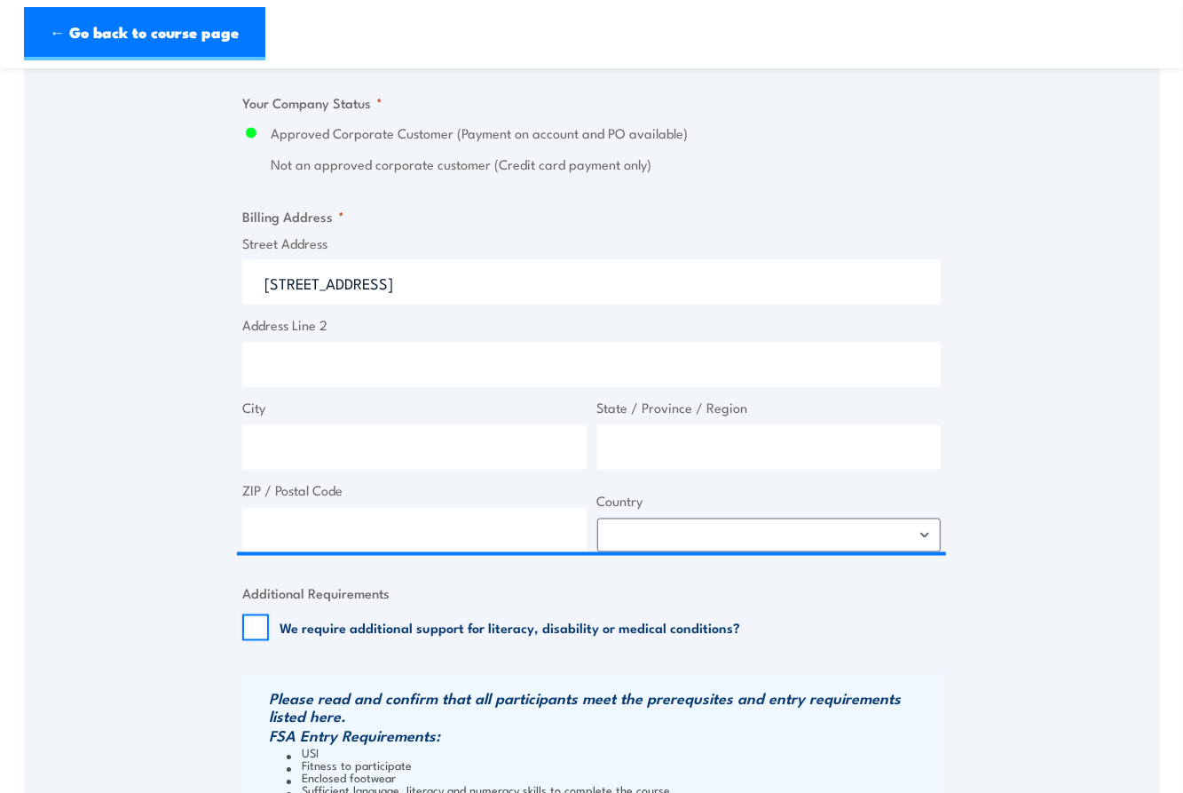
click at [695, 329] on label "Address Line 2" at bounding box center [591, 325] width 699 height 20
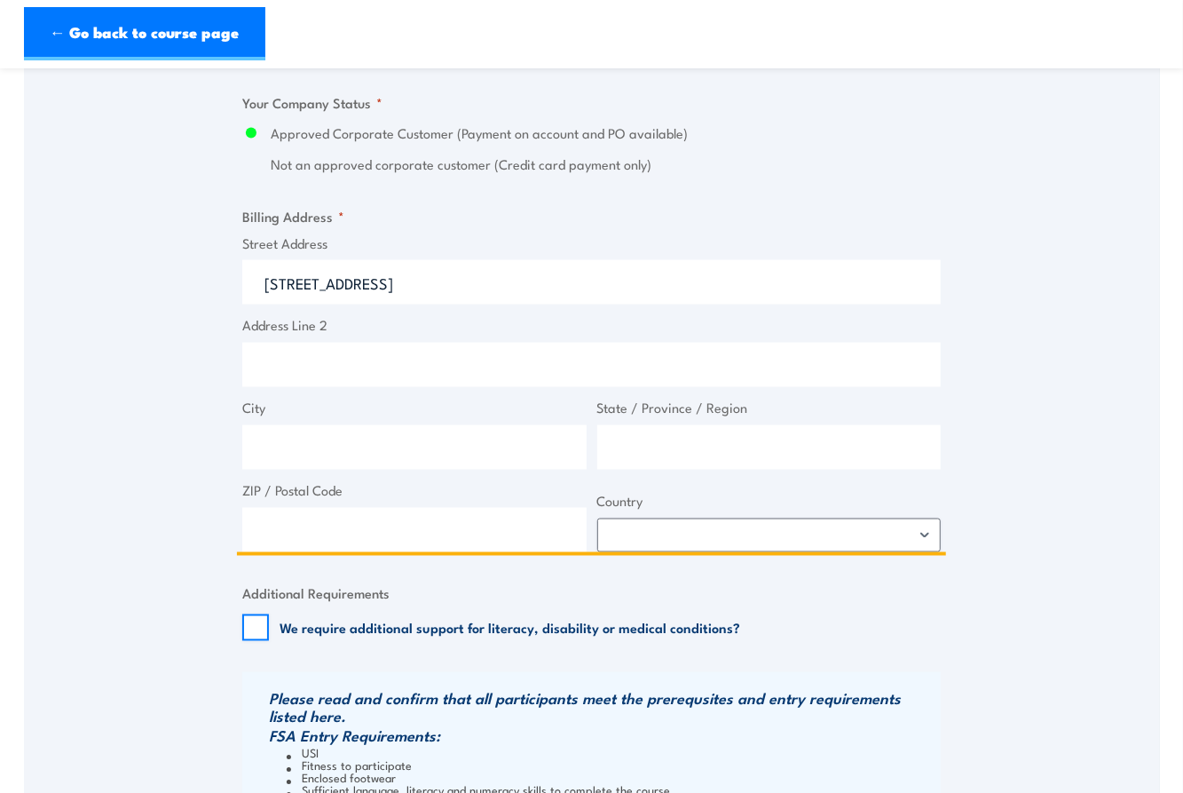
click at [695, 343] on input "Address Line 2" at bounding box center [591, 365] width 699 height 44
click at [526, 443] on input "City" at bounding box center [414, 447] width 344 height 44
drag, startPoint x: 699, startPoint y: 284, endPoint x: 558, endPoint y: 281, distance: 140.3
click at [558, 281] on input "Level 1&2 South, Building 8/658 Church St, Richmond VIC 3121" at bounding box center [591, 282] width 699 height 44
type input "Level 1&2 South, Building 8/658 Church St,"
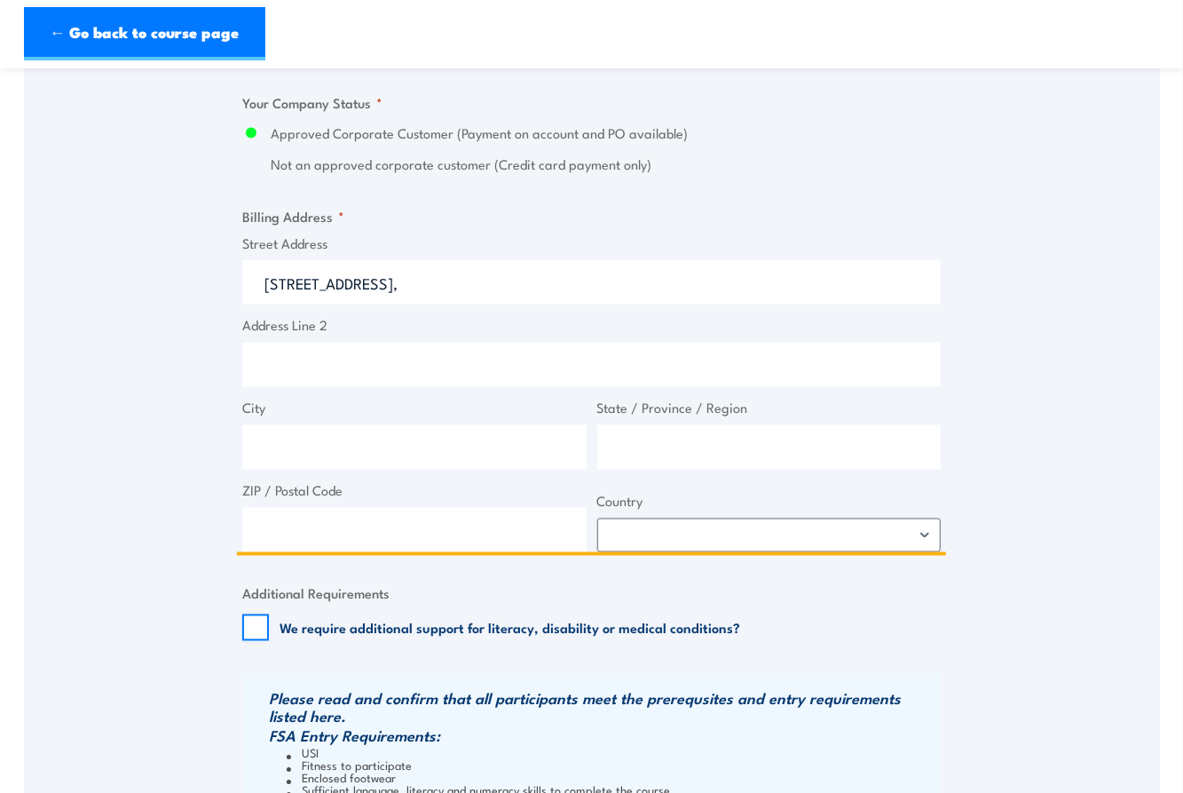
click at [418, 457] on input "City" at bounding box center [414, 447] width 344 height 44
paste input "Richmond VIC 3121"
drag, startPoint x: 418, startPoint y: 437, endPoint x: 337, endPoint y: 437, distance: 80.8
click at [336, 437] on input "Richmond VIC 3121" at bounding box center [414, 447] width 344 height 44
type input "Richmond VIC 3121"
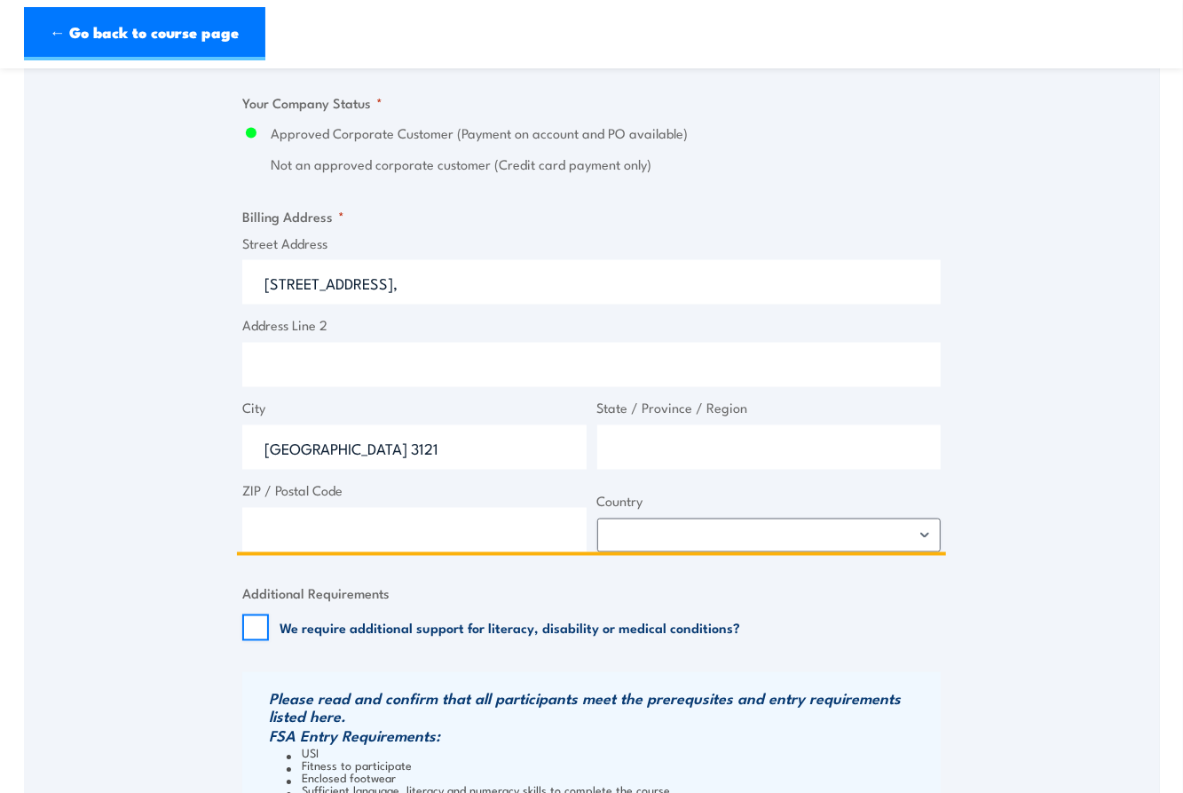
click at [688, 463] on input "State / Province / Region" at bounding box center [769, 447] width 344 height 44
drag, startPoint x: 457, startPoint y: 457, endPoint x: 90, endPoint y: 436, distance: 368.1
click at [90, 436] on div "Speak to a specialist CALL 1300 885 530 CALL 1300 885 530 " * " indicates requi…" at bounding box center [592, 50] width 1136 height 1959
click at [808, 438] on input "State / Province / Region" at bounding box center [769, 447] width 344 height 44
paste input "Richmond VIC 3121"
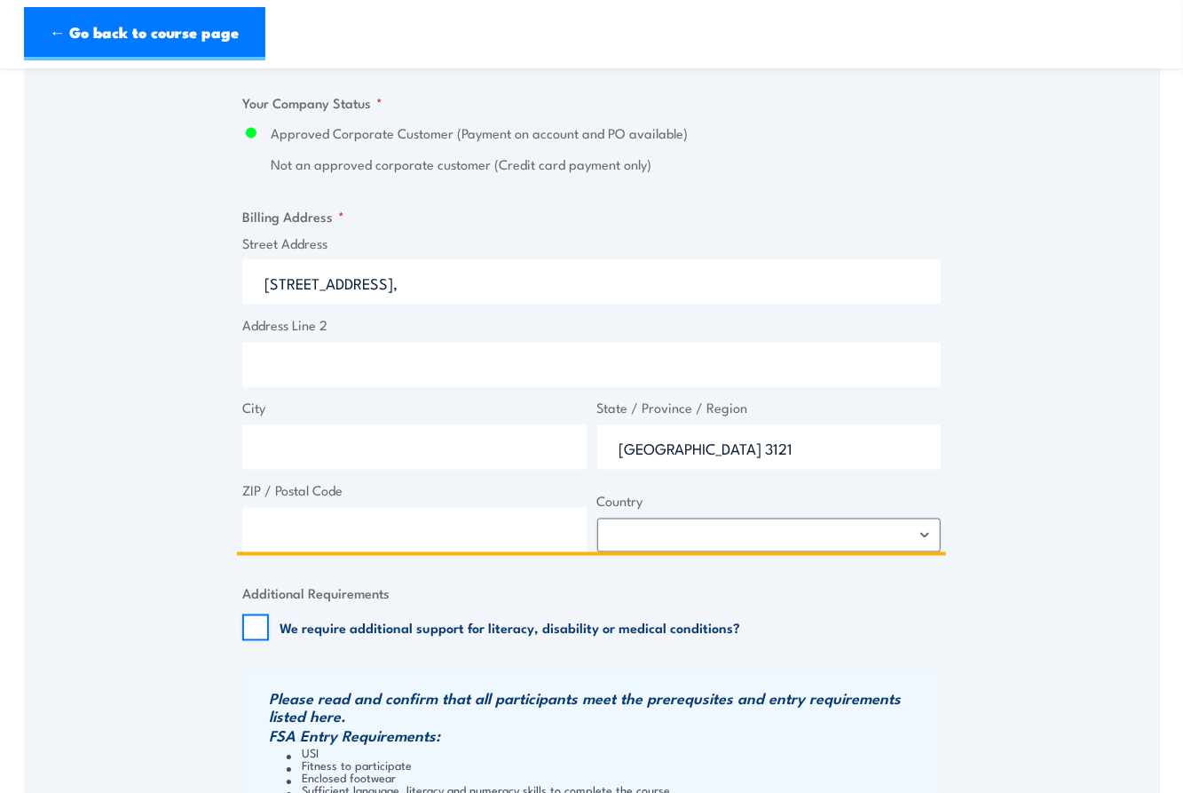
drag, startPoint x: 791, startPoint y: 442, endPoint x: 712, endPoint y: 451, distance: 79.5
click at [712, 451] on input "Richmond VIC 3121" at bounding box center [769, 447] width 344 height 44
type input "Richmond VIC"
click at [300, 536] on input "ZIP / Postal Code" at bounding box center [414, 530] width 344 height 44
paste input "3121"
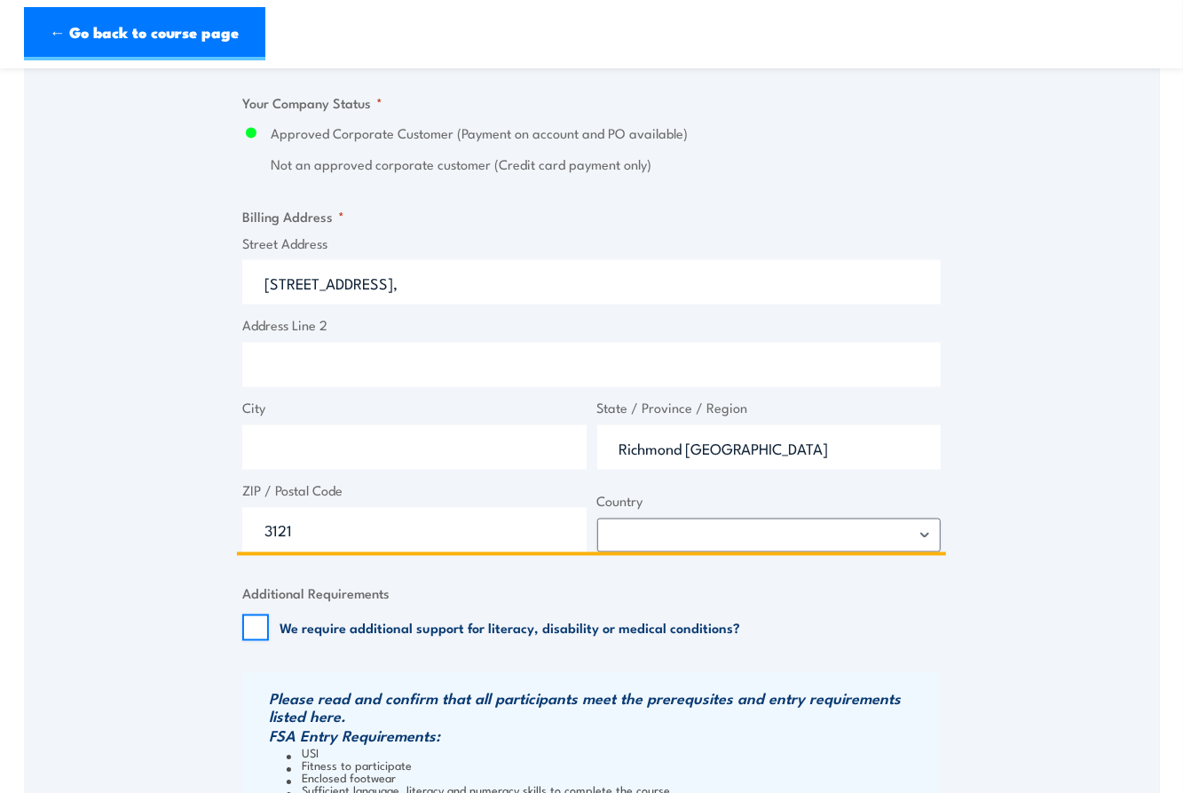
click at [265, 536] on input "3121" at bounding box center [414, 530] width 344 height 44
type input "3121"
click at [323, 454] on input "City" at bounding box center [414, 447] width 344 height 44
type input "Melbourne"
click at [782, 539] on select "Afghanistan Albania Algeria American Samoa Andorra Angola Anguilla Antarctica A…" at bounding box center [769, 535] width 344 height 34
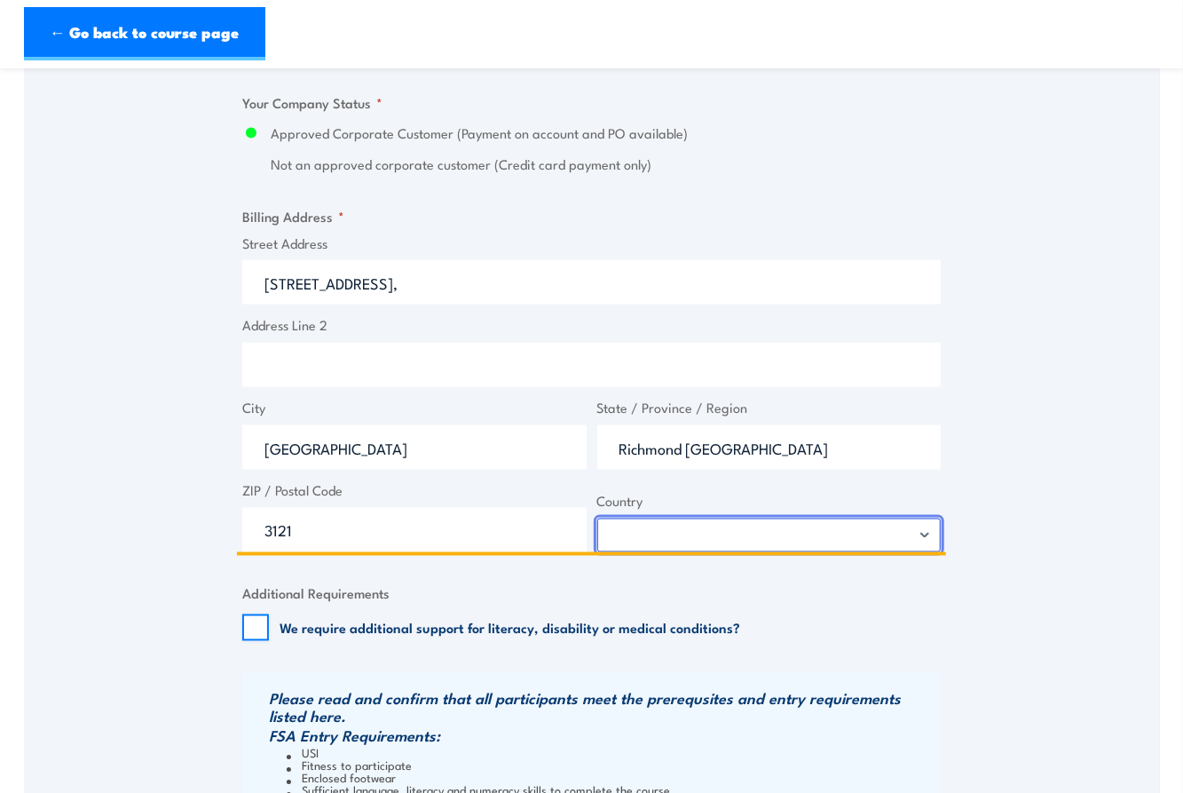
select select "Australia"
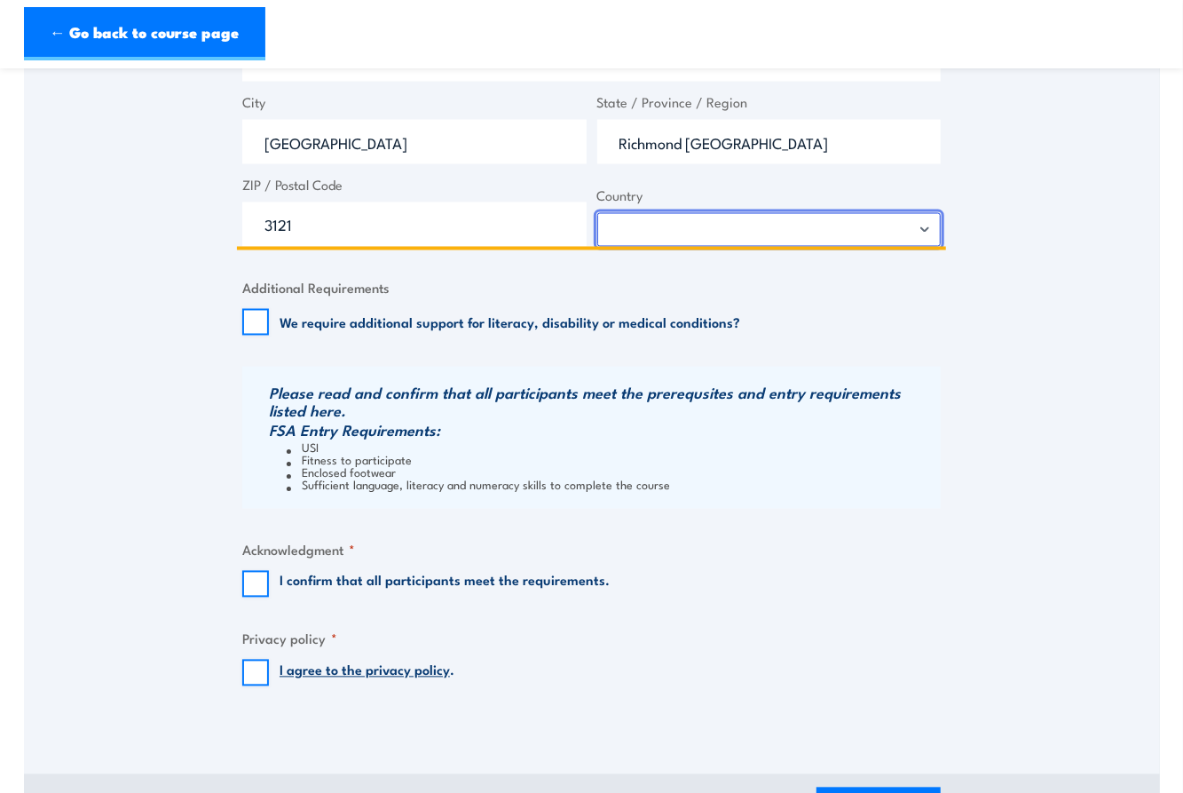
scroll to position [1557, 0]
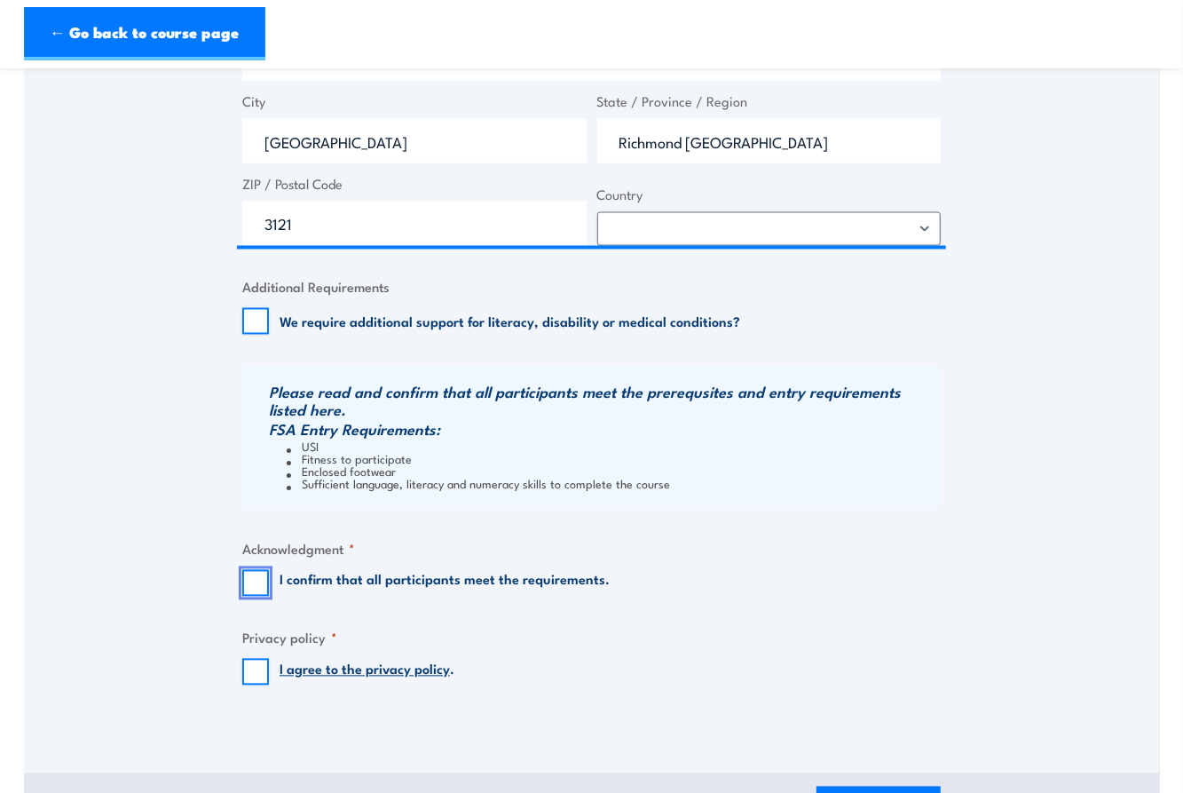
click at [264, 588] on input "I confirm that all participants meet the requirements." at bounding box center [255, 583] width 27 height 27
checkbox input "true"
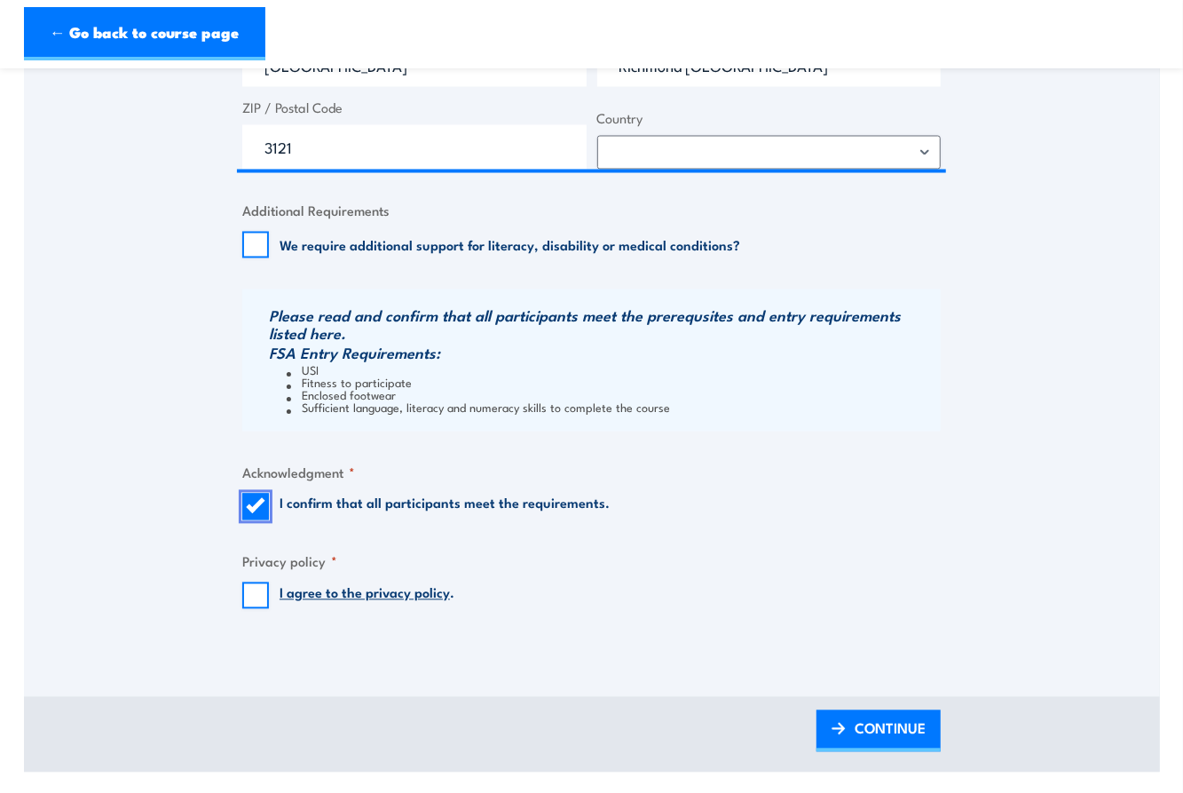
scroll to position [1637, 0]
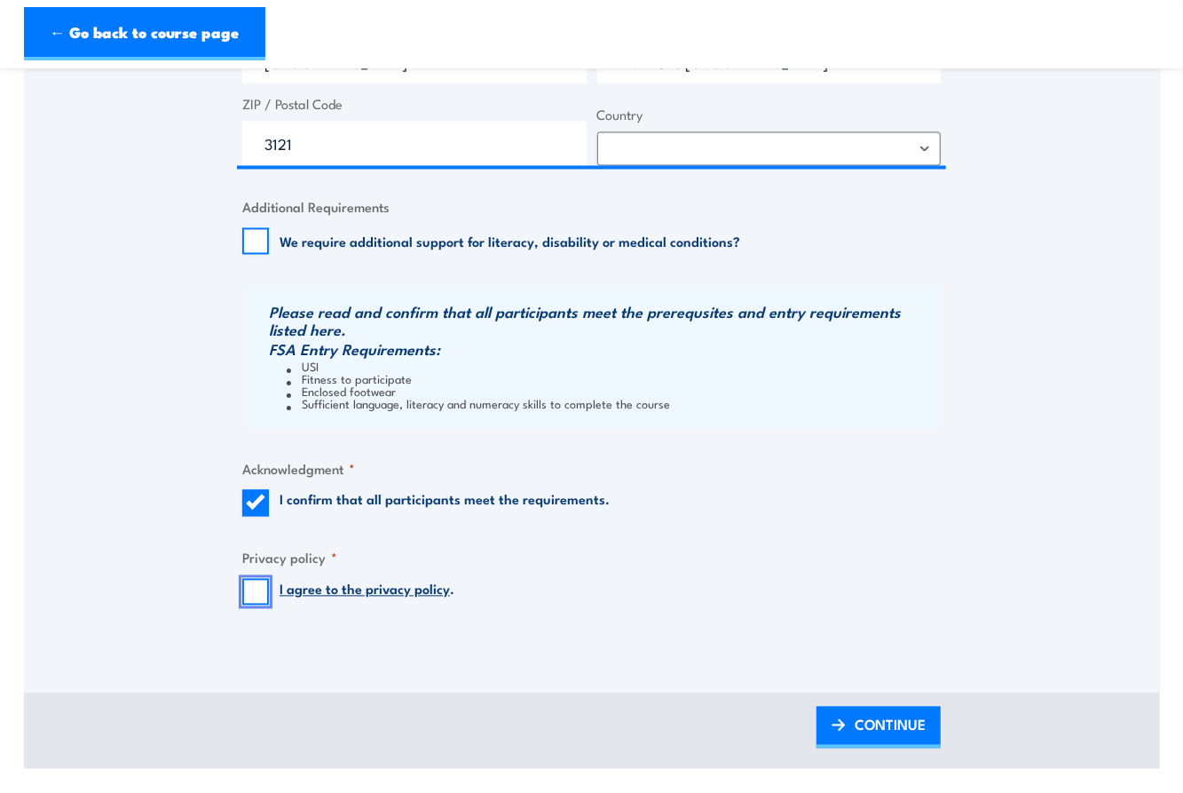
click at [256, 589] on input "I agree to the privacy policy ." at bounding box center [255, 592] width 27 height 27
checkbox input "true"
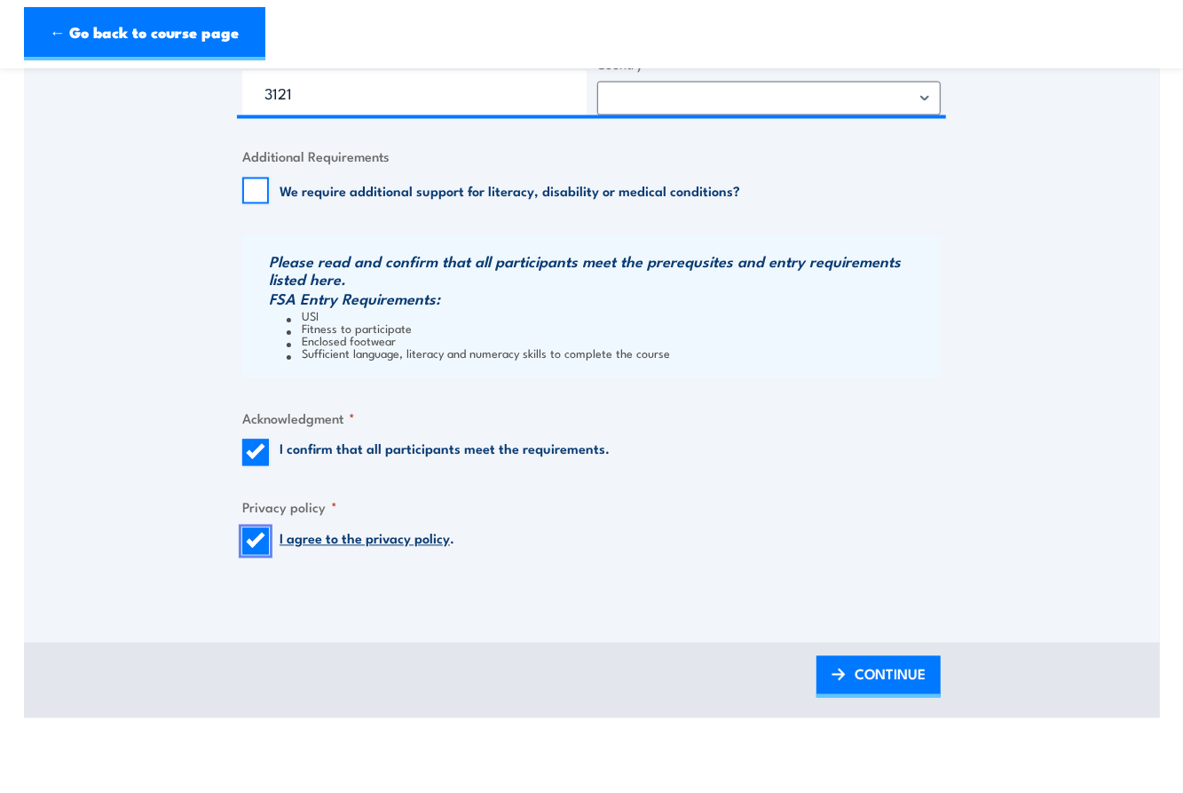
scroll to position [1729, 0]
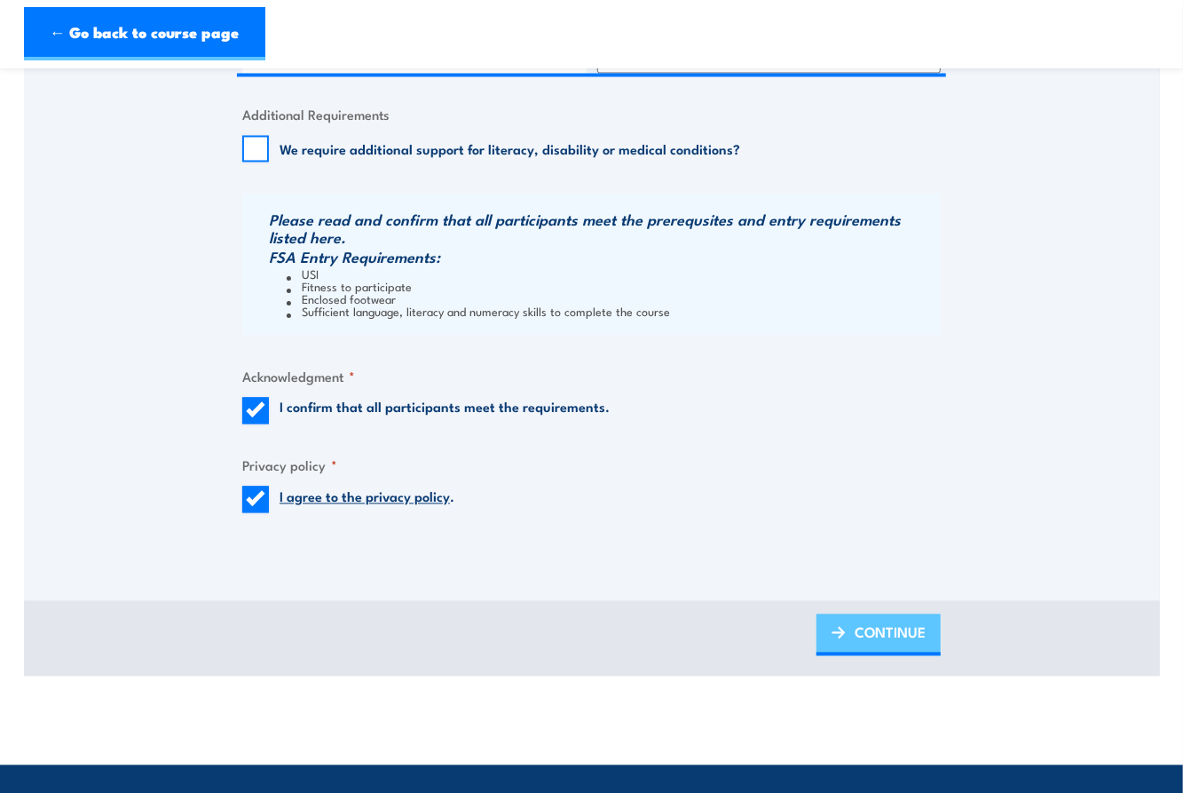
click at [880, 622] on span "CONTINUE" at bounding box center [890, 632] width 71 height 47
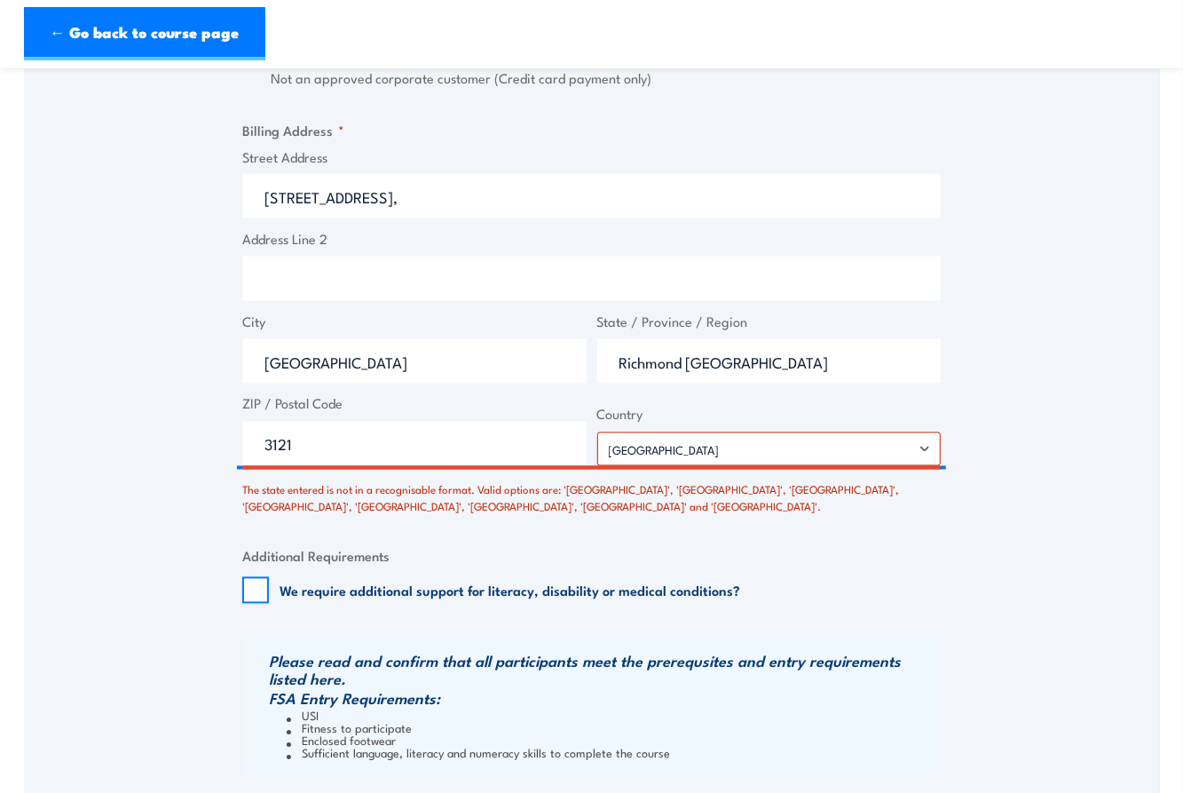
scroll to position [1411, 0]
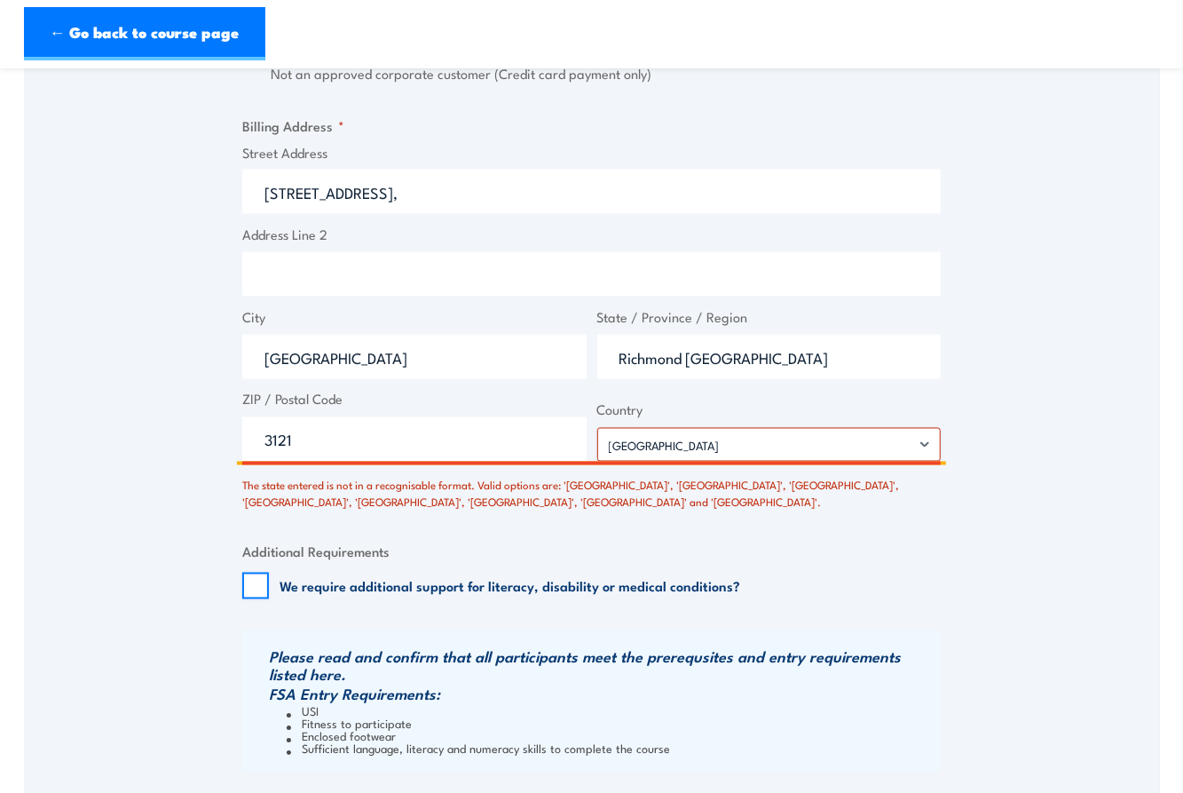
click at [510, 454] on input "3121" at bounding box center [414, 439] width 344 height 44
drag, startPoint x: 751, startPoint y: 353, endPoint x: 495, endPoint y: 349, distance: 255.7
click at [489, 352] on div "Street Address Level 1&2 South, Building 8/658 Church St, Address Line 2 City M…" at bounding box center [591, 303] width 709 height 320
type input "Victoria"
click at [407, 358] on input "Melbourne" at bounding box center [414, 357] width 344 height 44
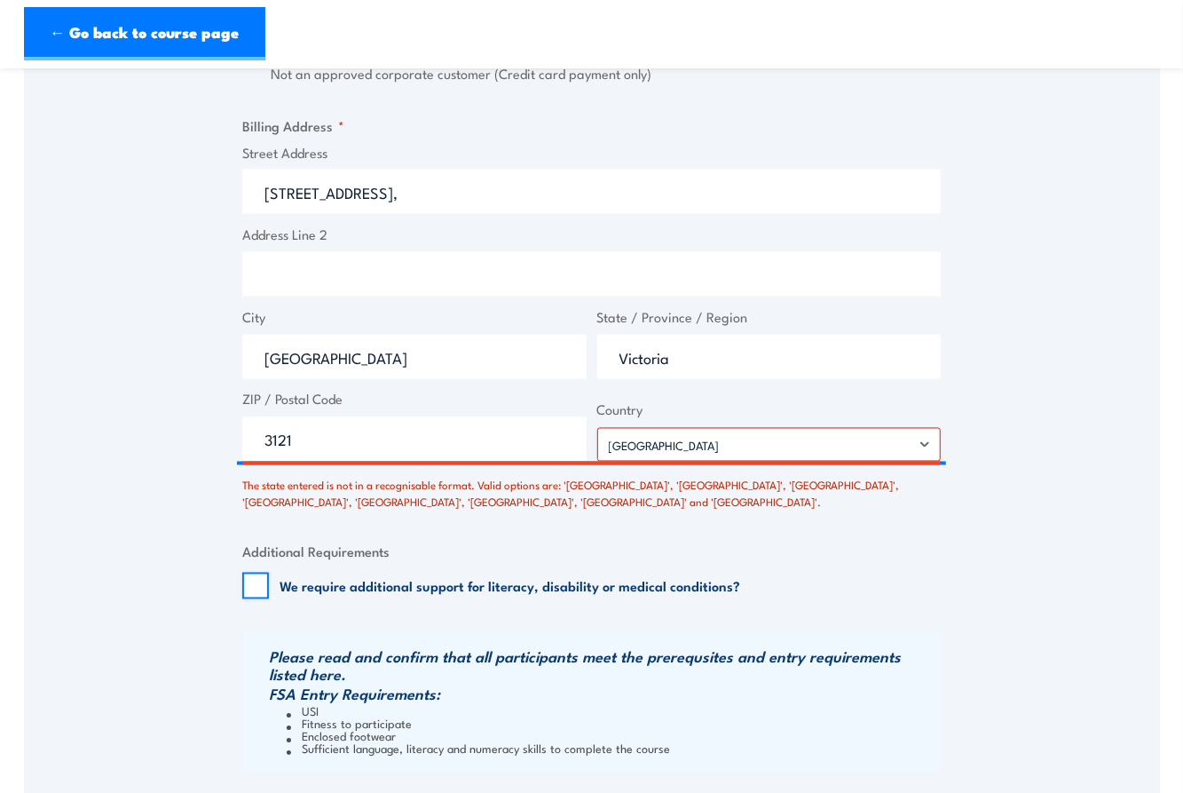
click at [659, 578] on label "We require additional support for literacy, disability or medical conditions?" at bounding box center [510, 586] width 461 height 18
click at [269, 578] on input "We require additional support for literacy, disability or medical conditions?" at bounding box center [255, 586] width 27 height 27
checkbox input "true"
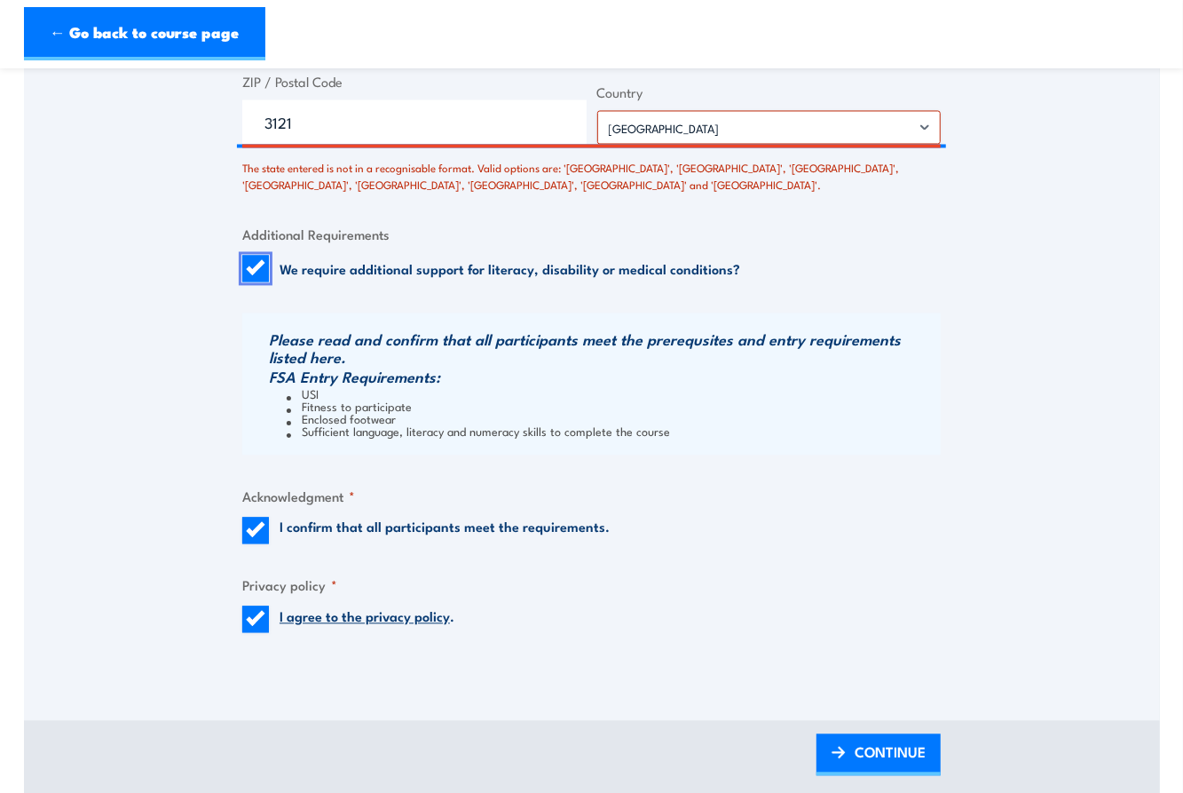
scroll to position [1734, 0]
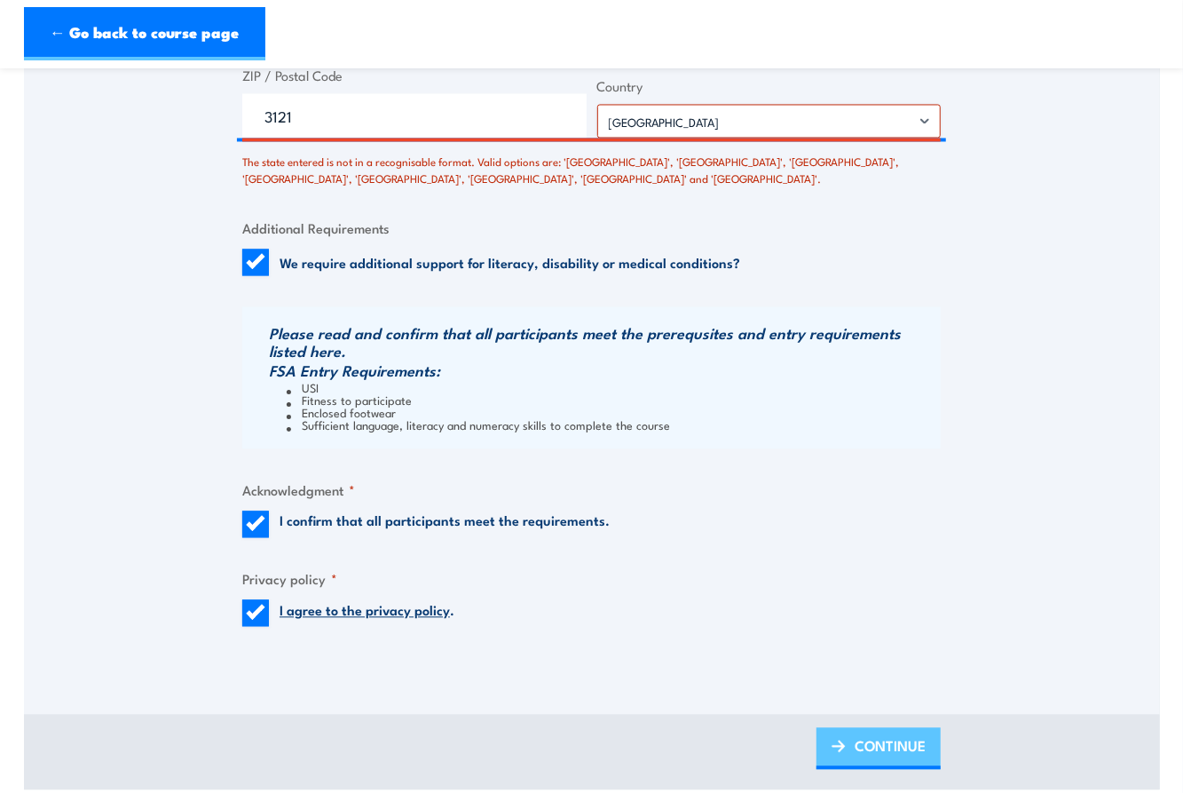
click at [871, 732] on span "CONTINUE" at bounding box center [890, 746] width 71 height 47
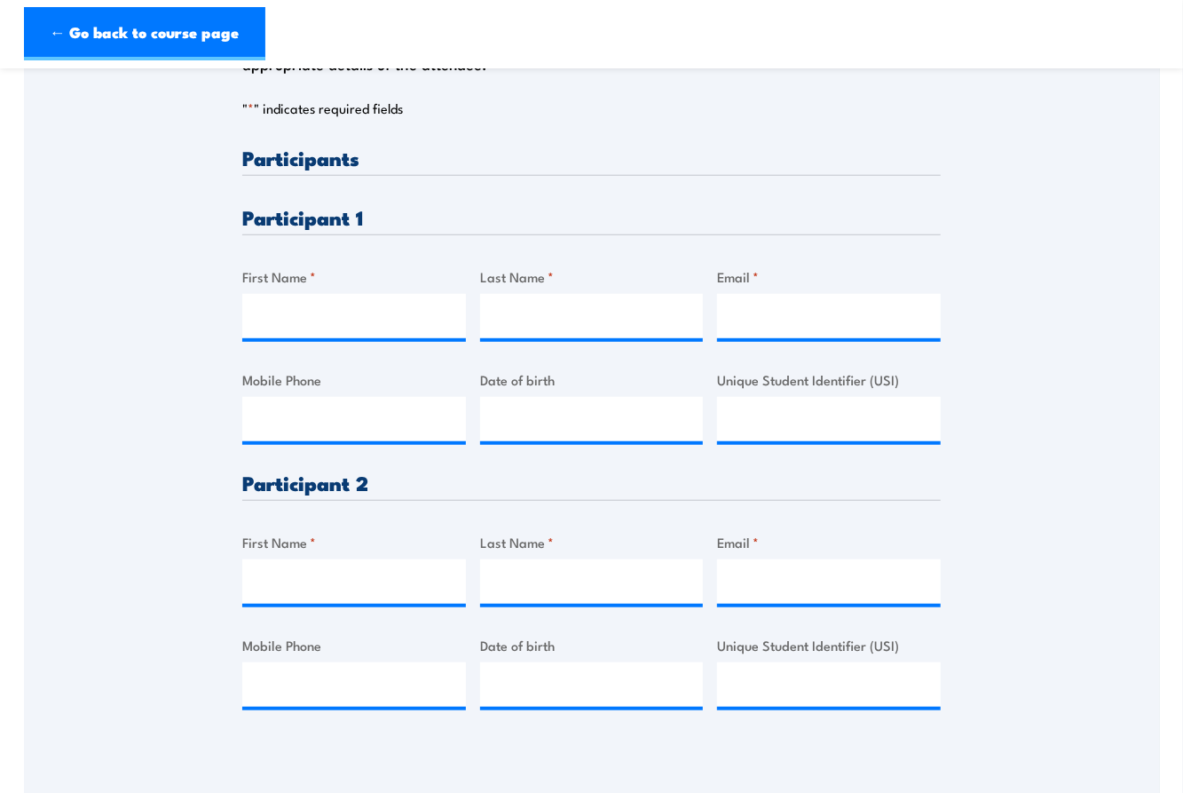
scroll to position [419, 0]
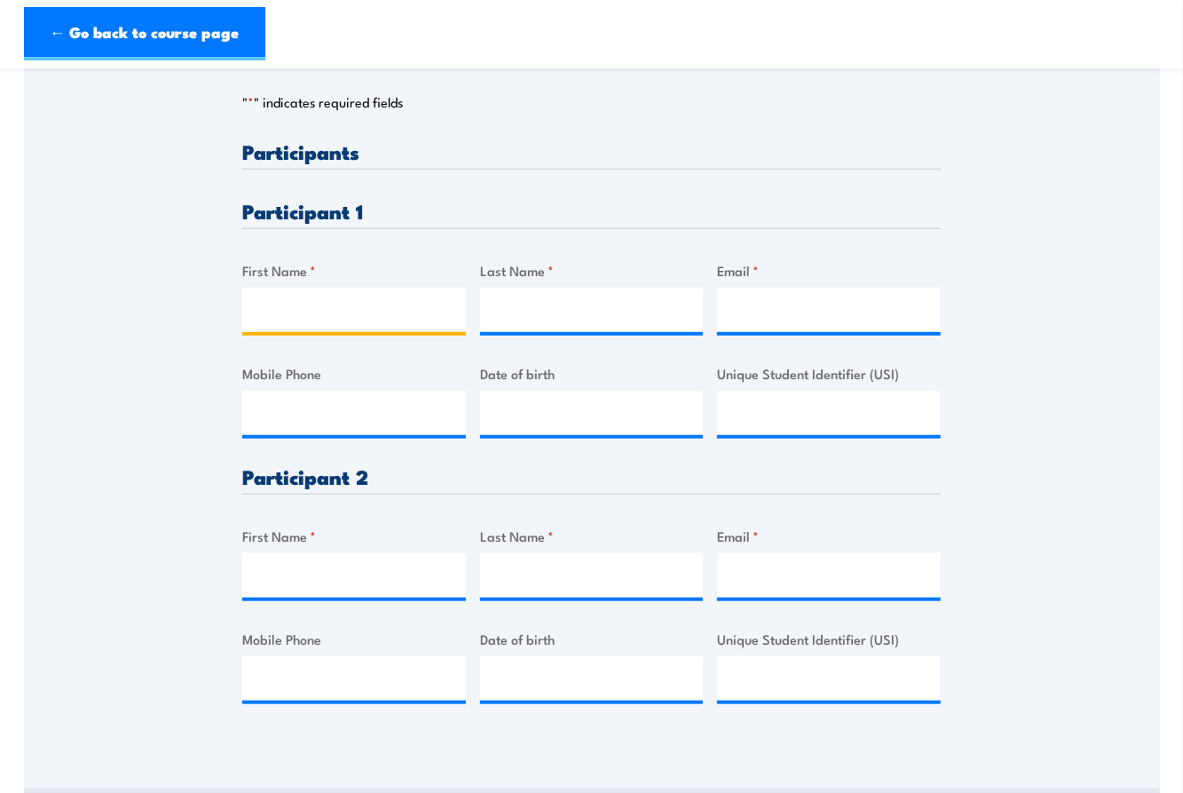
click at [378, 299] on input "First Name *" at bounding box center [354, 310] width 224 height 44
click at [408, 271] on label "First Name *" at bounding box center [354, 270] width 224 height 20
click at [408, 288] on input "First Name *" at bounding box center [354, 310] width 224 height 44
type input "Charlie"
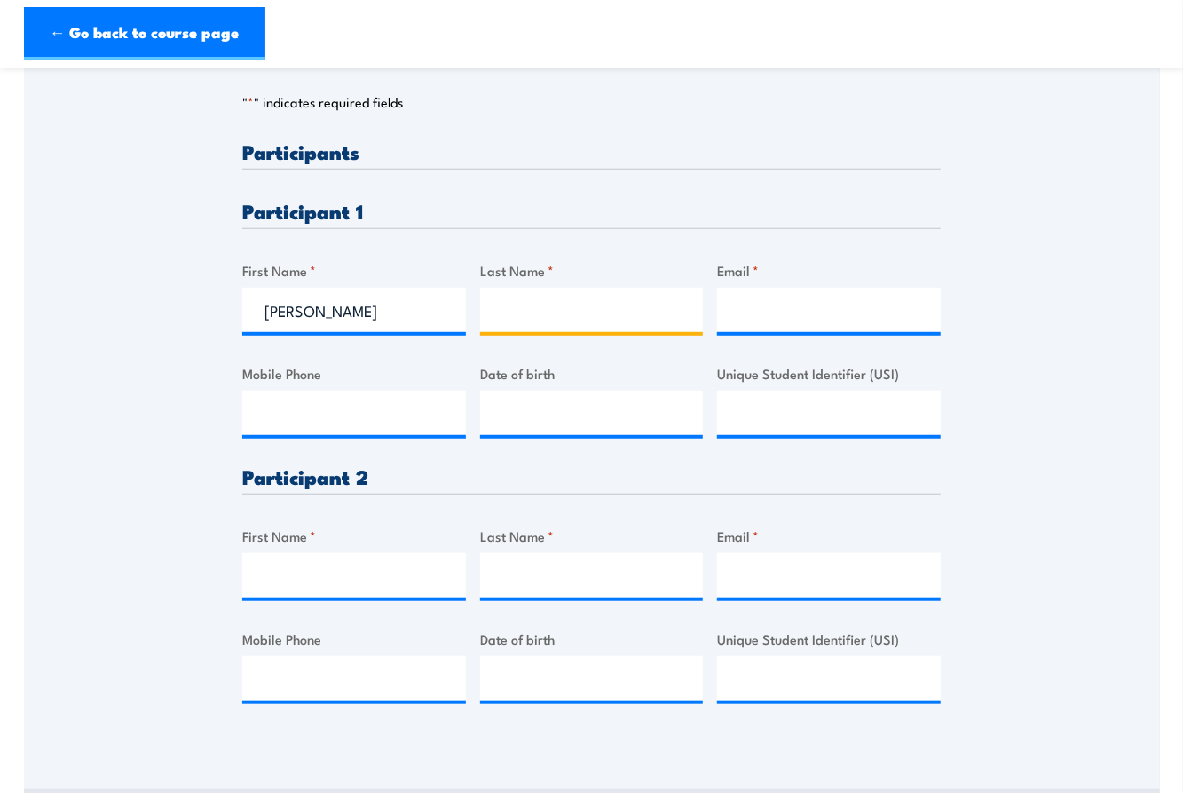
click at [609, 302] on input "Last Name *" at bounding box center [592, 310] width 224 height 44
click at [994, 472] on div "Please provide names and contact details for each of the participants below. No…" at bounding box center [592, 320] width 1136 height 836
click at [568, 304] on input "Augstin" at bounding box center [592, 310] width 224 height 44
type input "Austin"
click at [321, 567] on input "First Name *" at bounding box center [354, 575] width 224 height 44
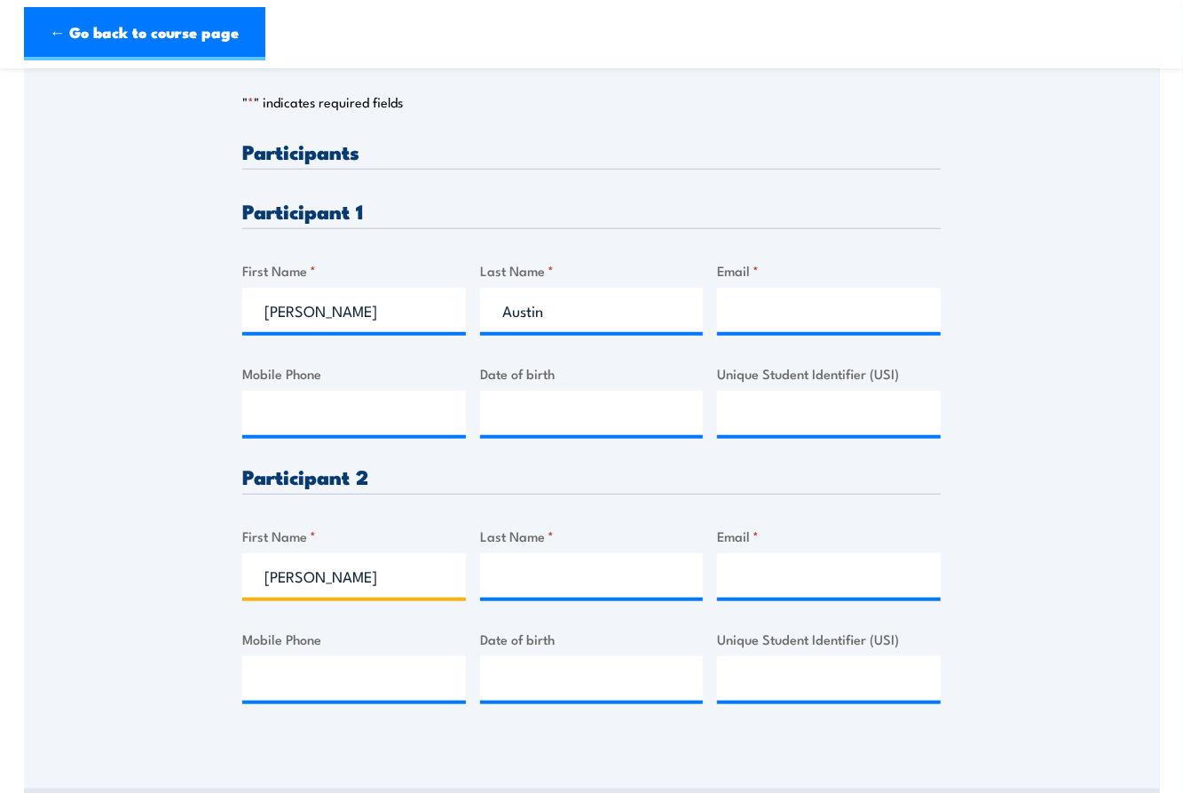
type input "Shayla"
click at [534, 559] on input "Last Name *" at bounding box center [592, 575] width 224 height 44
type input "Lee"
click at [791, 288] on input "Email *" at bounding box center [829, 310] width 224 height 44
paste input "charlieaustin4@yahoo.com.au"
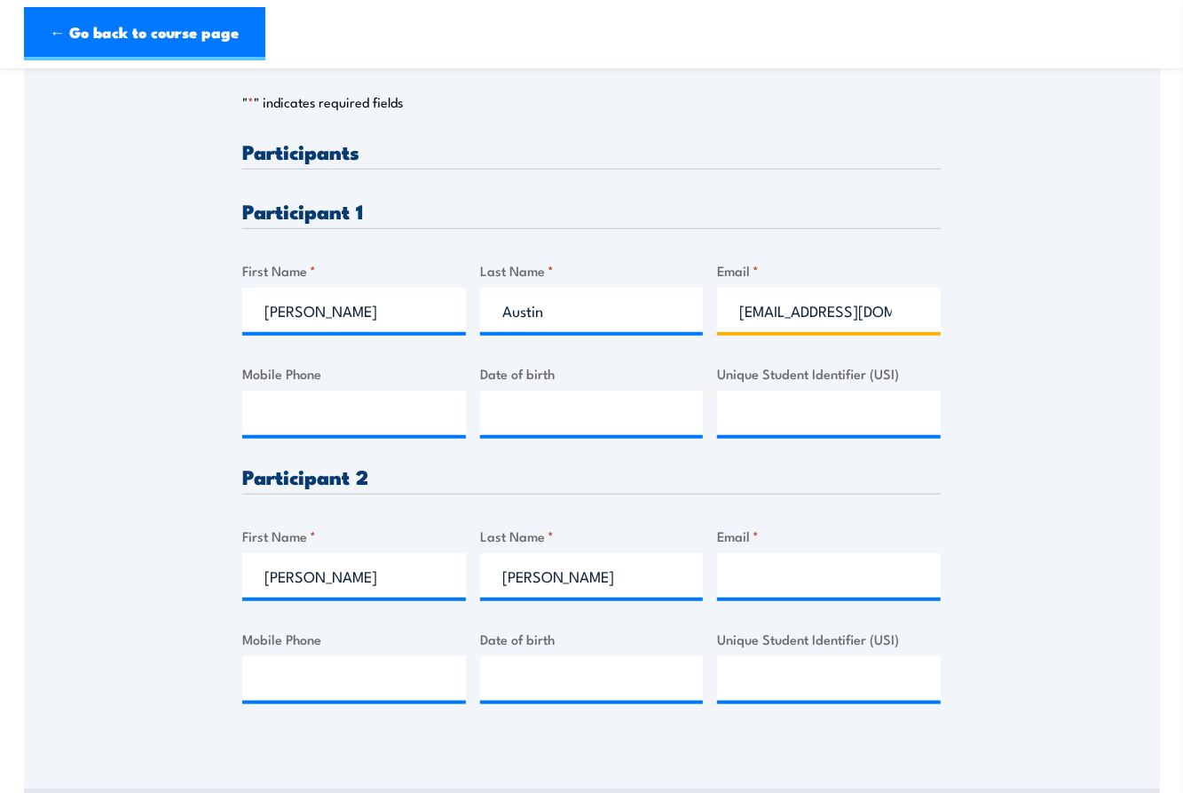
scroll to position [0, 44]
type input "charlieaustin4@yahoo.com.au"
click at [771, 565] on input "Email *" at bounding box center [829, 575] width 224 height 44
paste input "shayla.thaao@gmail.com"
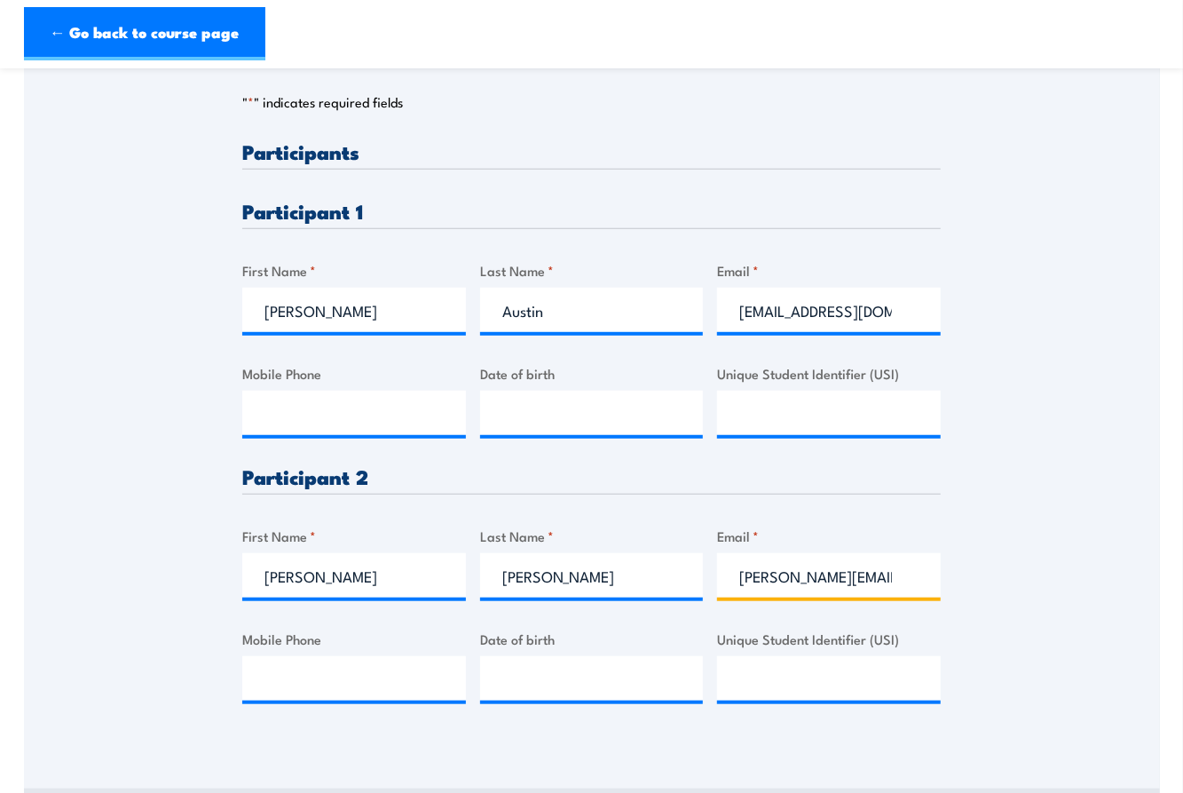
scroll to position [0, 13]
type input "shayla.thaao@gmail.com"
click at [978, 485] on div "Please provide names and contact details for each of the participants below. No…" at bounding box center [592, 320] width 1136 height 836
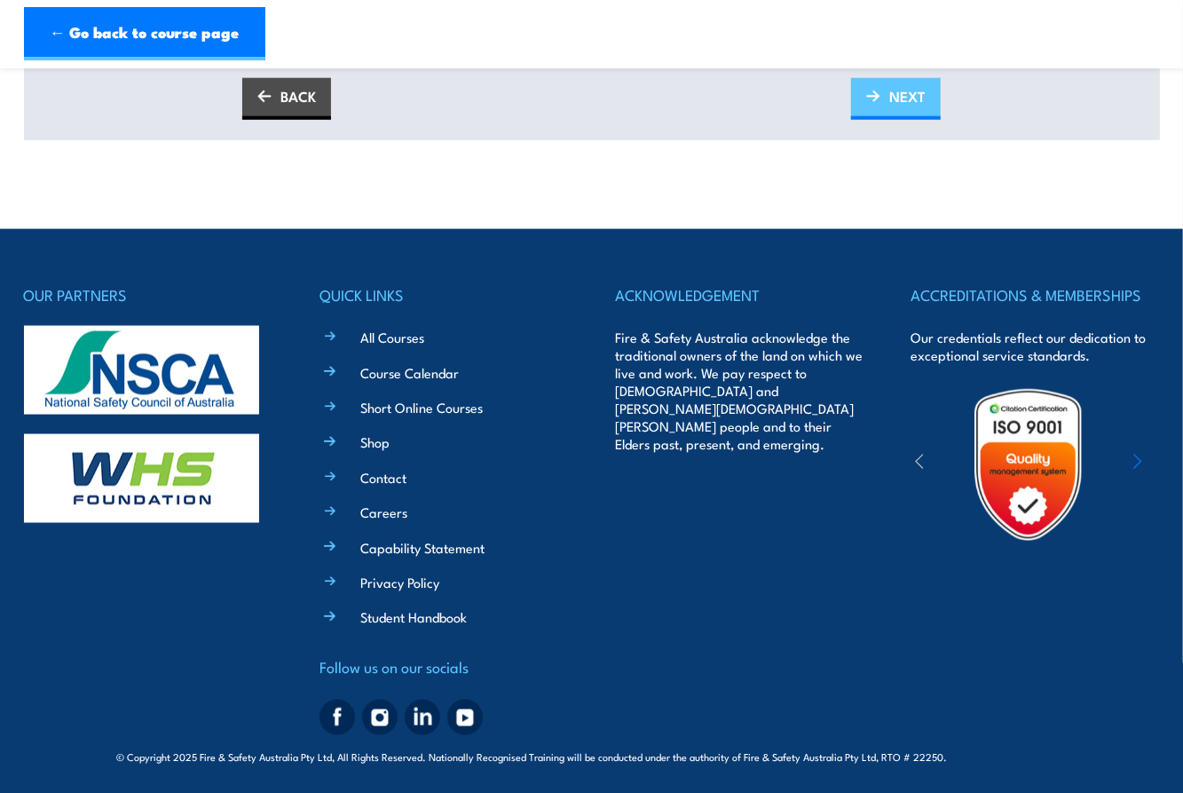
click at [893, 93] on span "NEXT" at bounding box center [907, 96] width 36 height 47
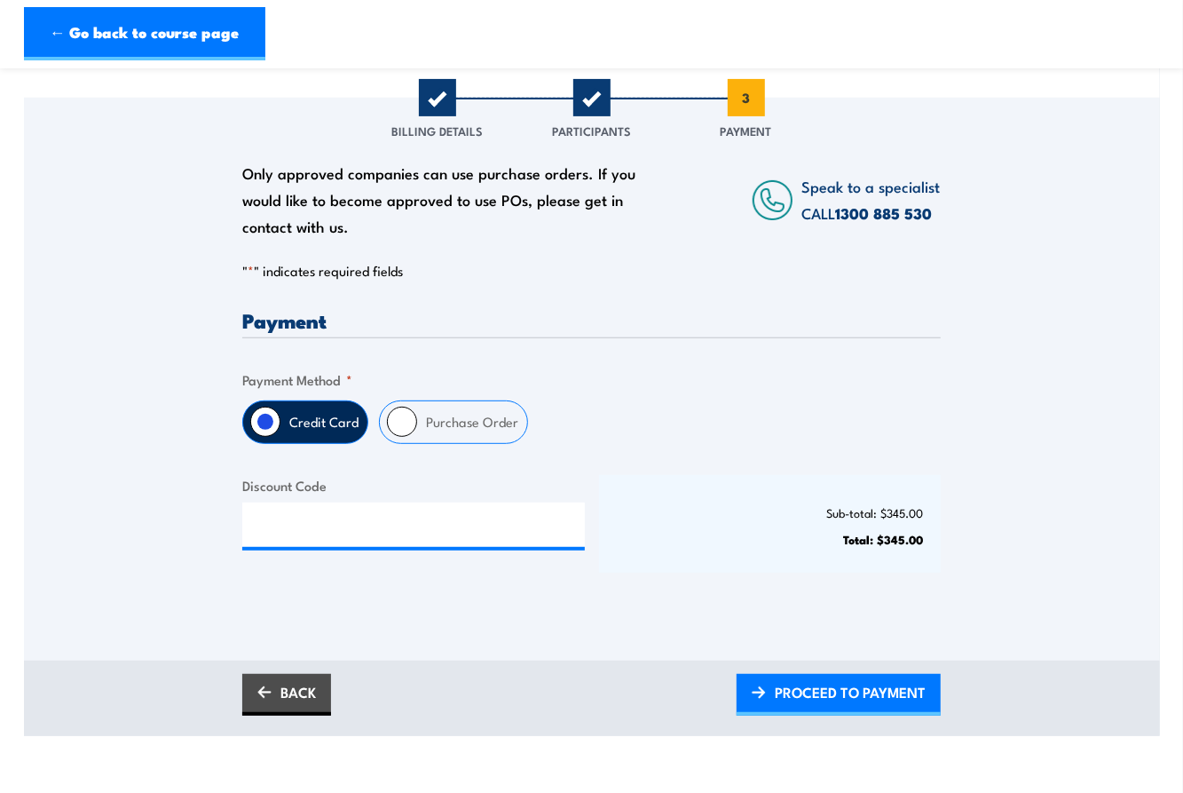
scroll to position [235, 0]
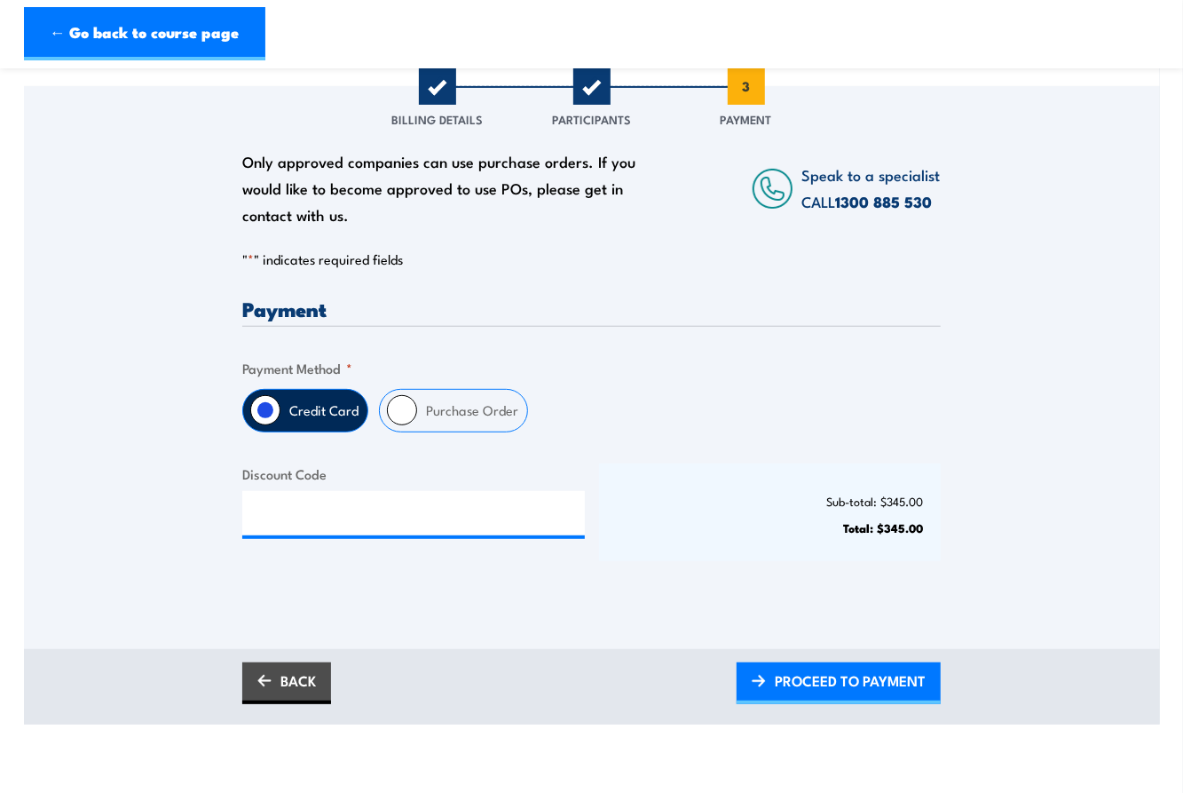
click at [447, 400] on label "Purchase Order" at bounding box center [472, 411] width 110 height 42
click at [417, 400] on input "Purchase Order" at bounding box center [402, 410] width 30 height 30
radio input "true"
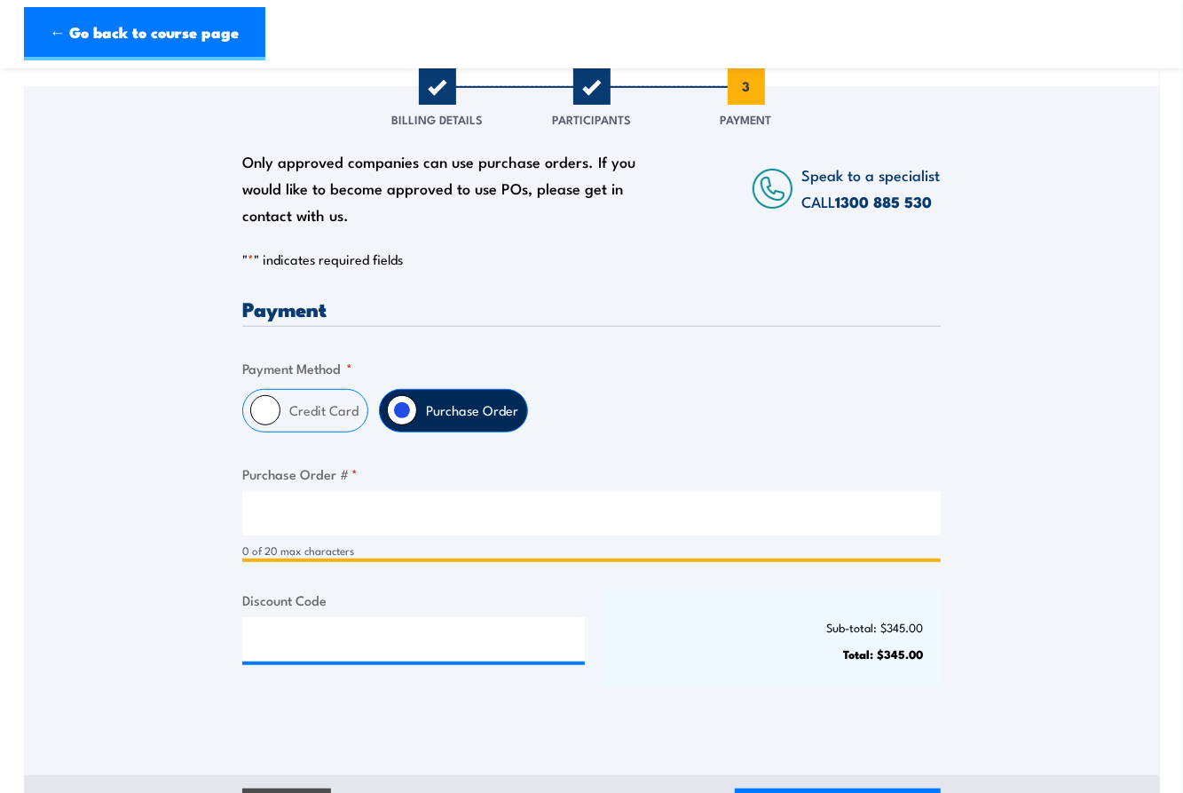
click at [488, 505] on input "Purchase Order # *" at bounding box center [591, 513] width 699 height 44
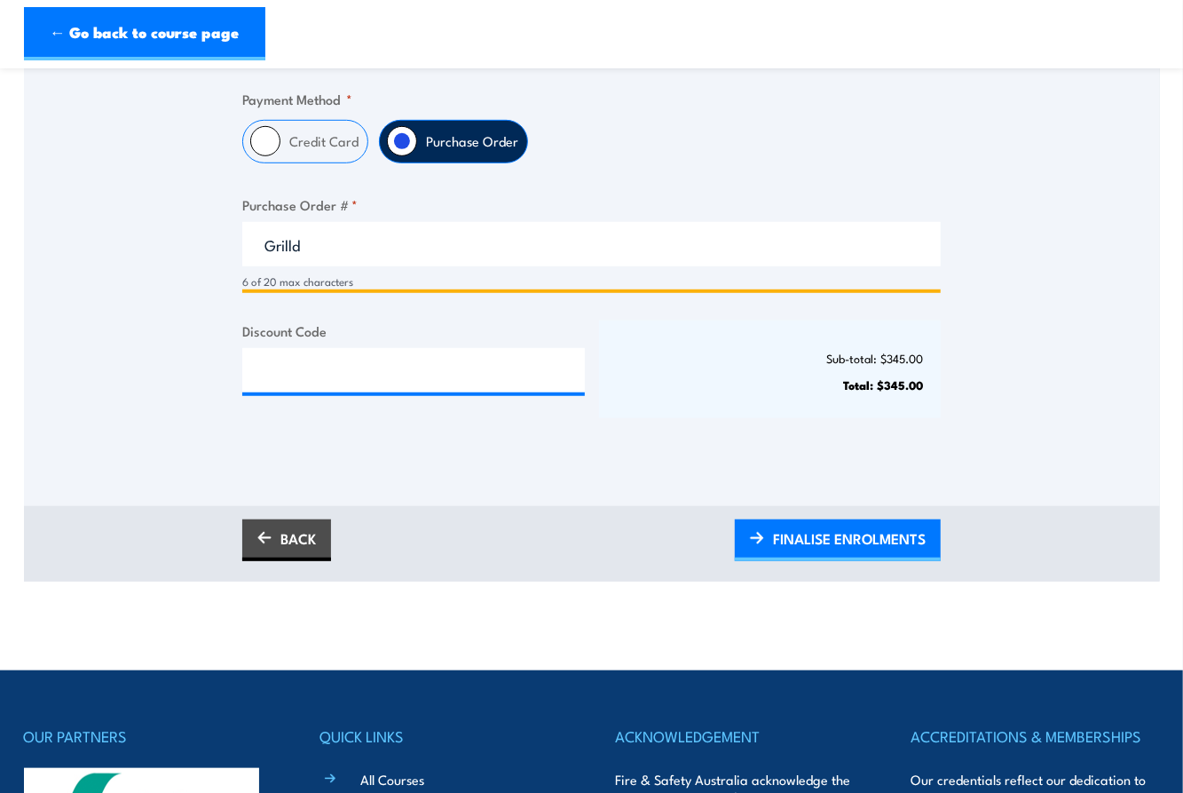
scroll to position [510, 0]
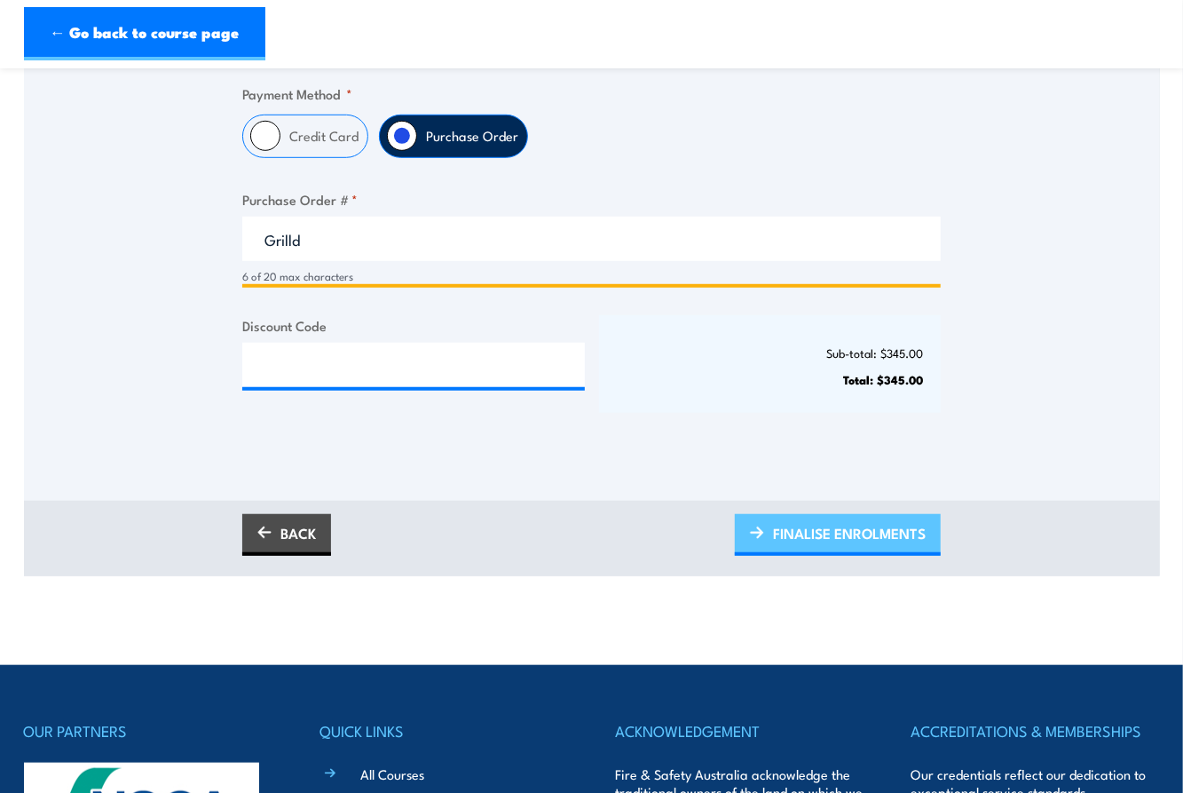
type input "Grilld"
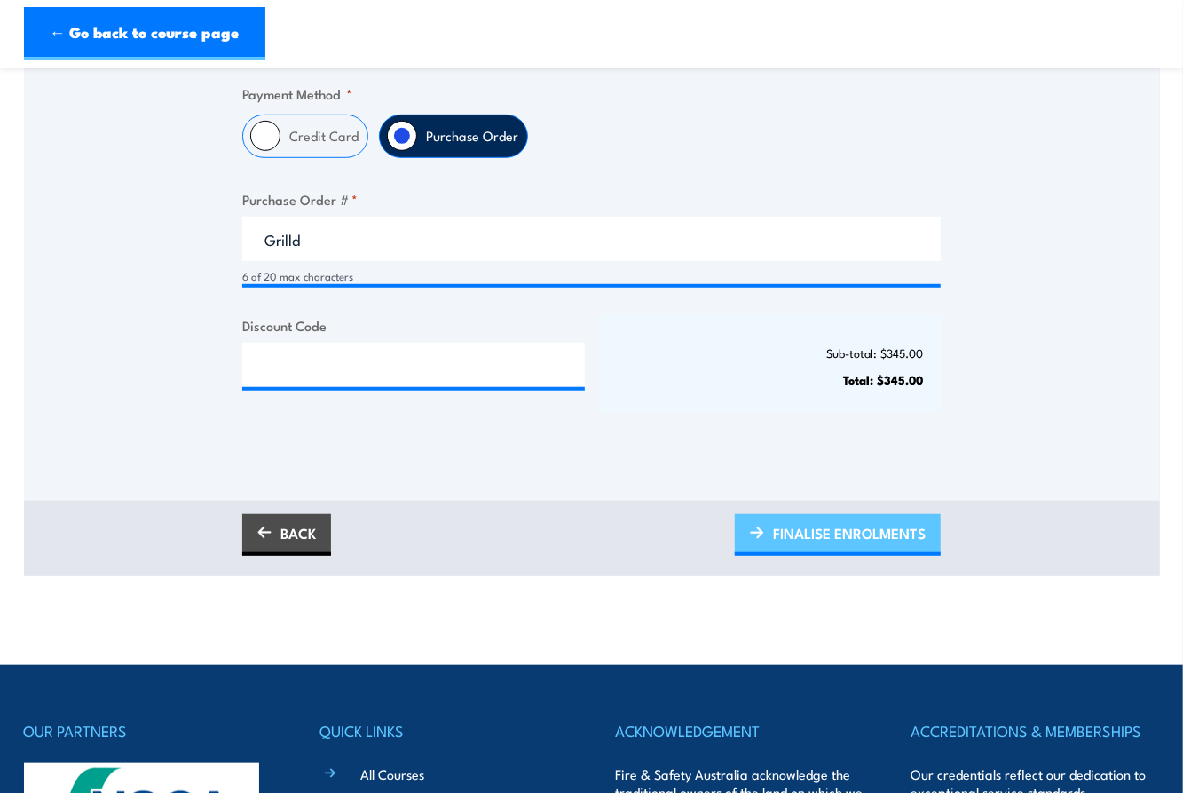
click at [856, 537] on span "FINALISE ENROLMENTS" at bounding box center [849, 533] width 153 height 47
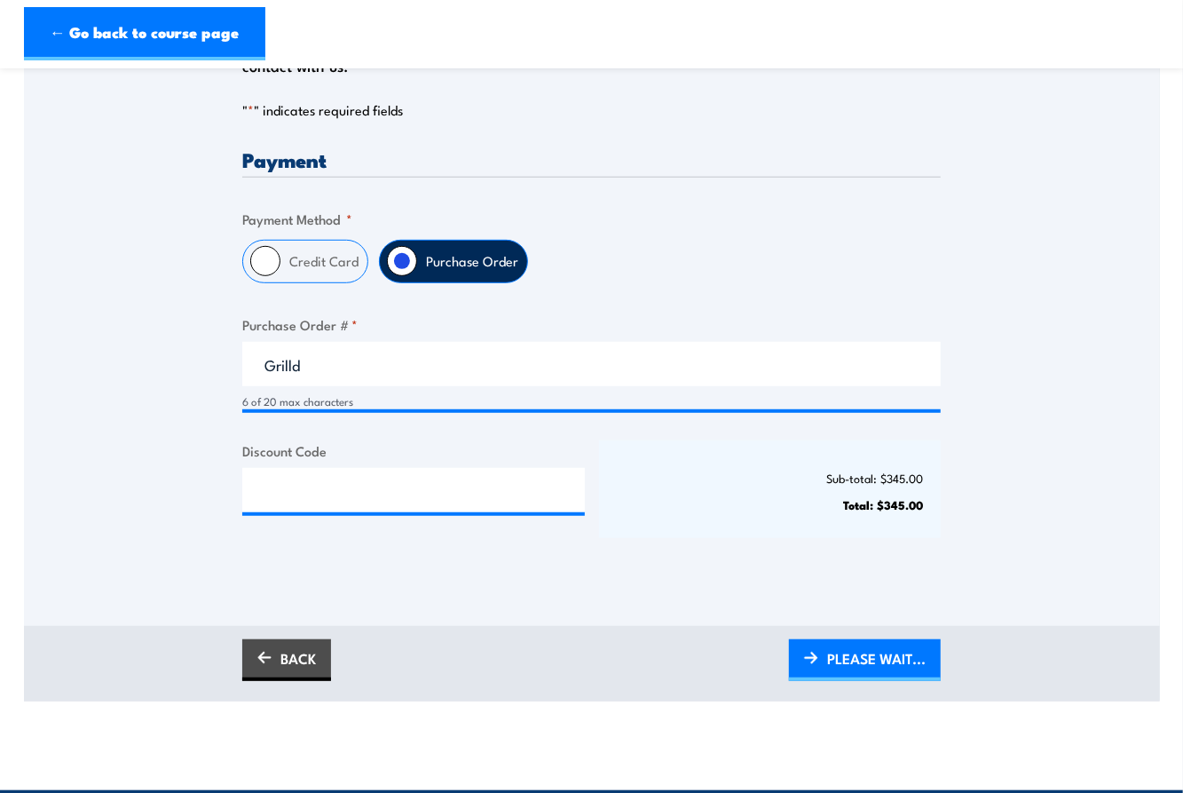
scroll to position [378, 0]
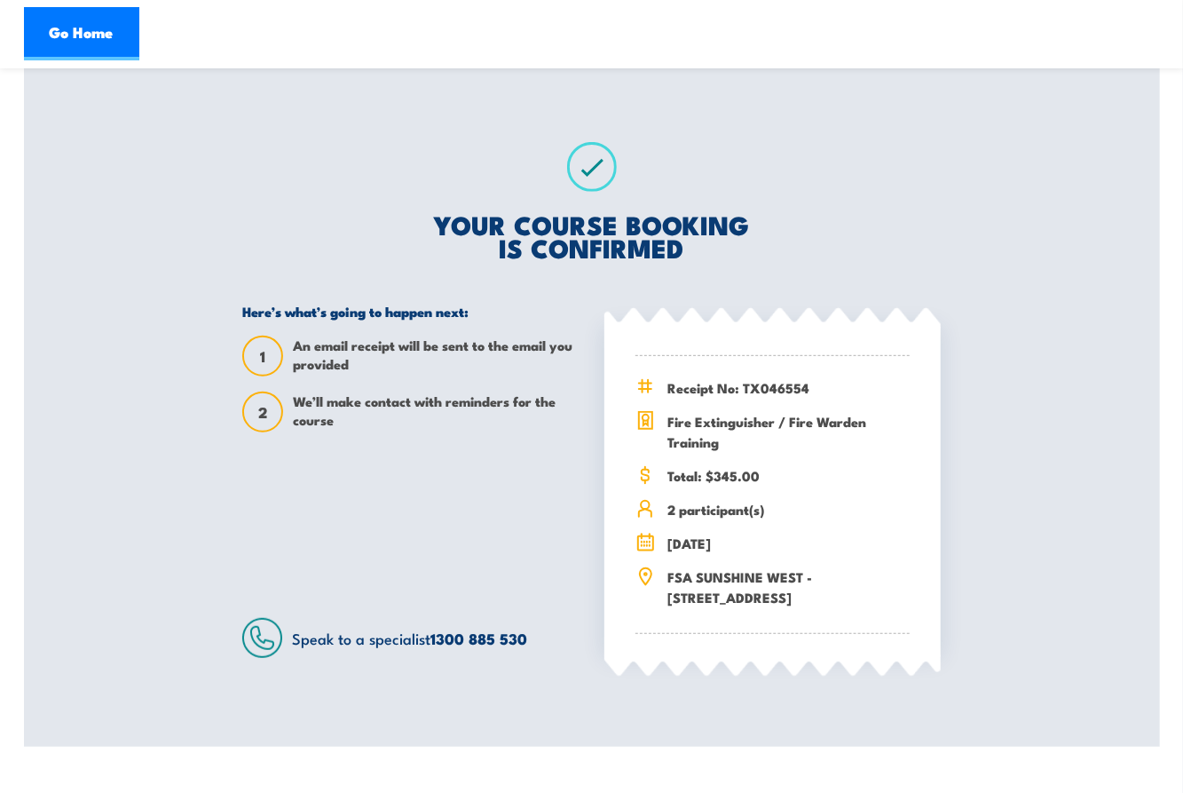
scroll to position [288, 0]
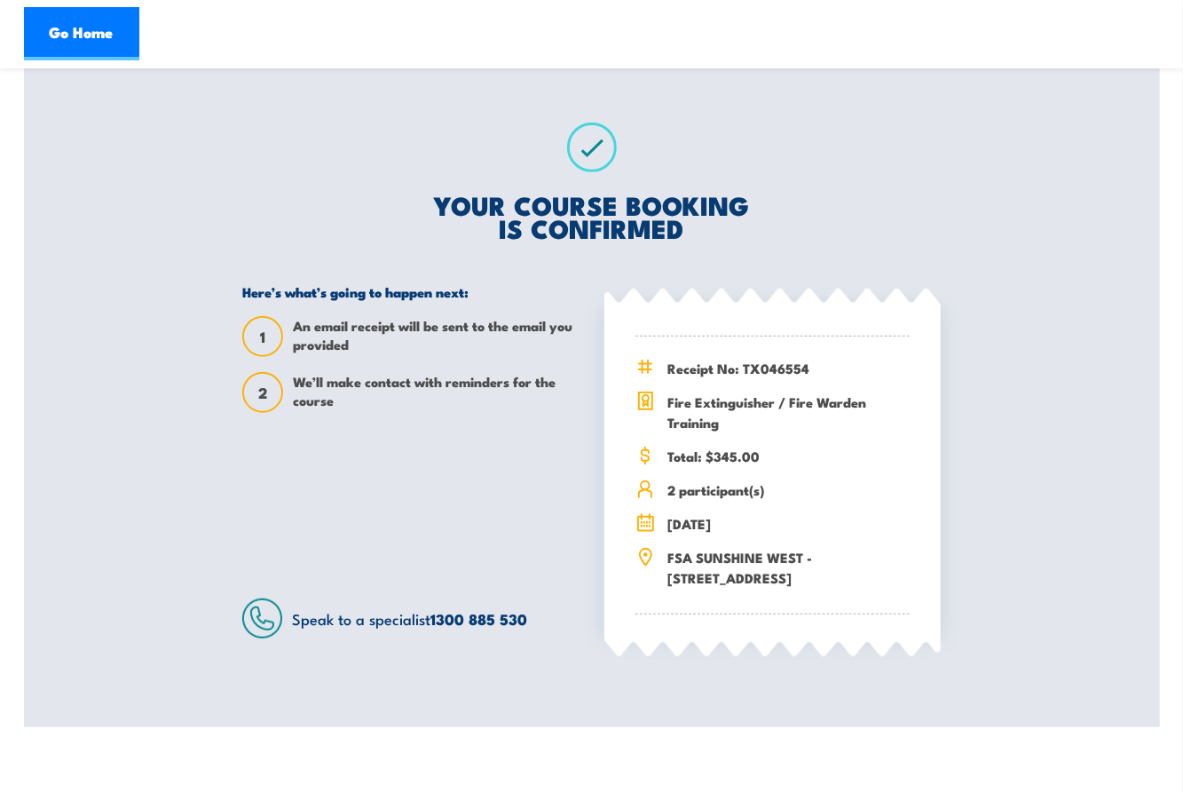
click at [576, 714] on div "YOUR COURSE BOOKING IS CONFIRMED Here’s what’s going to happen next: 1 An email…" at bounding box center [591, 380] width 741 height 693
